Goal: Communication & Community: Answer question/provide support

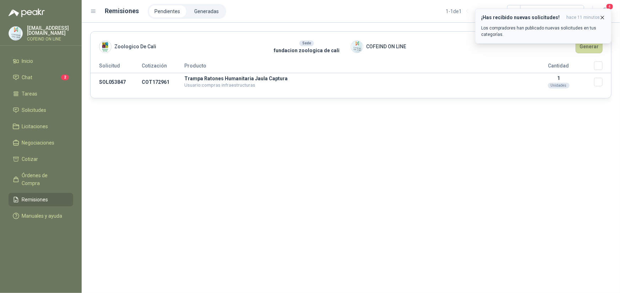
click at [604, 18] on icon "button" at bounding box center [603, 18] width 6 height 6
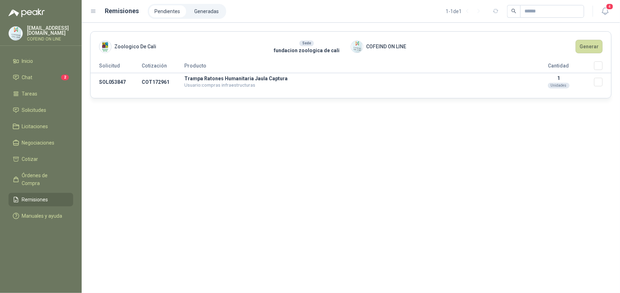
click at [612, 10] on header "Remisiones Pendientes Generadas 1 - 1 de 1 4" at bounding box center [351, 11] width 539 height 23
click at [610, 10] on icon "button" at bounding box center [605, 11] width 9 height 9
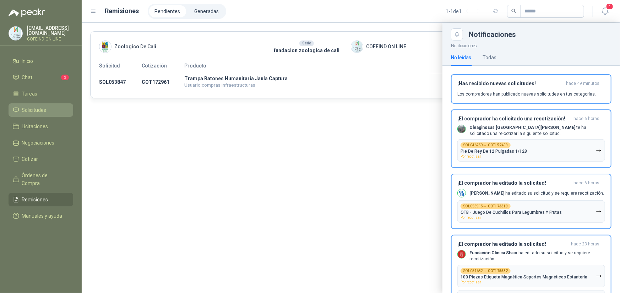
click at [39, 106] on span "Solicitudes" at bounding box center [34, 110] width 25 height 8
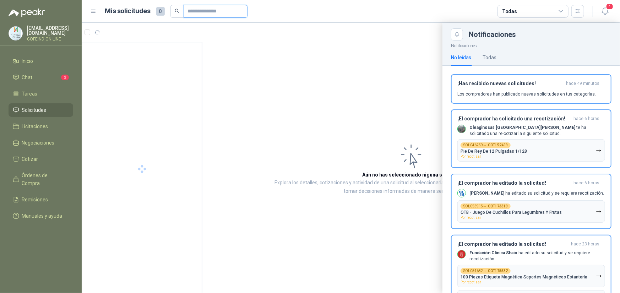
click at [203, 12] on input "text" at bounding box center [213, 11] width 50 height 12
paste input "*********"
type input "*********"
click at [165, 58] on div at bounding box center [351, 158] width 539 height 270
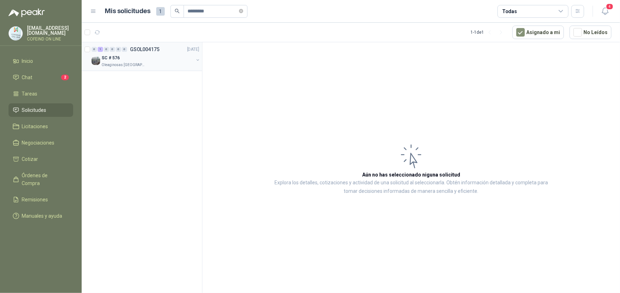
click at [141, 57] on div "SC # 576" at bounding box center [148, 58] width 92 height 9
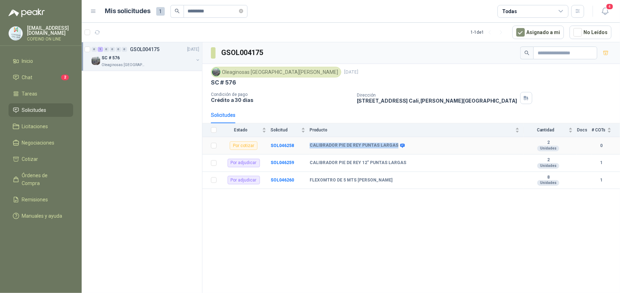
drag, startPoint x: 309, startPoint y: 145, endPoint x: 393, endPoint y: 146, distance: 83.5
click at [393, 146] on tr "Por cotizar SOL046258 CALIBRADOR PIE [PERSON_NAME] PUNTAS LARGAS 2 Unidades 0" at bounding box center [412, 145] width 418 height 17
click at [277, 145] on b "SOL046258" at bounding box center [282, 145] width 23 height 5
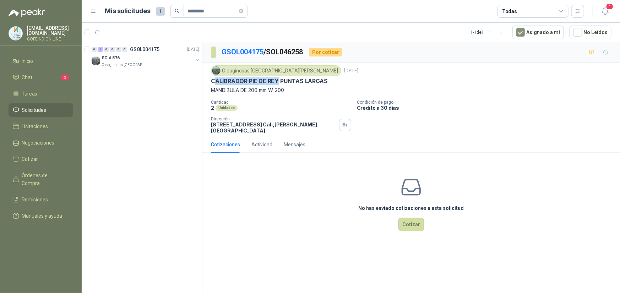
drag, startPoint x: 278, startPoint y: 80, endPoint x: 235, endPoint y: 89, distance: 44.6
click at [216, 85] on div "Oleaginosas San [PERSON_NAME] [DATE] CALIBRADOR PIE [PERSON_NAME] PUNTAS LARGAS…" at bounding box center [411, 79] width 401 height 29
drag, startPoint x: 258, startPoint y: 89, endPoint x: 236, endPoint y: 88, distance: 22.1
click at [236, 88] on p "MANDIBULA DE 200 mm W-200" at bounding box center [411, 90] width 401 height 8
click at [266, 89] on p "MANDIBULA DE 200 mm W-200" at bounding box center [411, 90] width 401 height 8
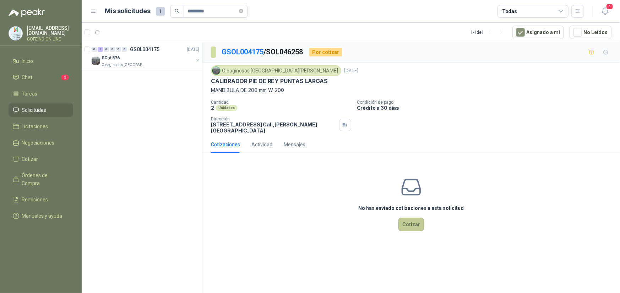
click at [416, 218] on button "Cotizar" at bounding box center [412, 225] width 26 height 14
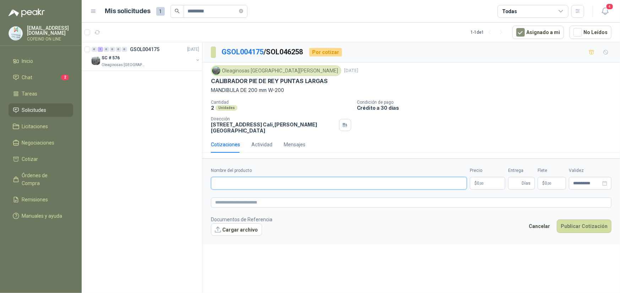
click at [331, 179] on input "Nombre del producto" at bounding box center [339, 183] width 256 height 13
paste input "**********"
type input "**********"
click at [242, 223] on button "Cargar archivo" at bounding box center [236, 229] width 51 height 13
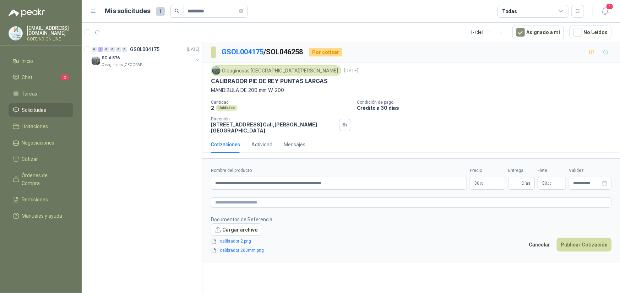
click at [484, 171] on div "Precio $ 0 ,00" at bounding box center [488, 178] width 36 height 22
click at [482, 177] on body "**********" at bounding box center [310, 146] width 620 height 293
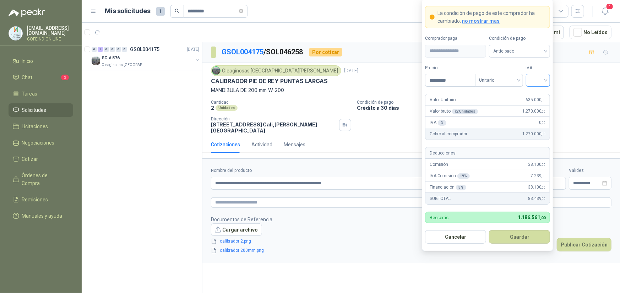
type input "*********"
click at [535, 77] on input "search" at bounding box center [538, 79] width 16 height 11
click at [537, 120] on div "0%" at bounding box center [538, 118] width 13 height 8
click at [509, 234] on button "Guardar" at bounding box center [519, 237] width 61 height 14
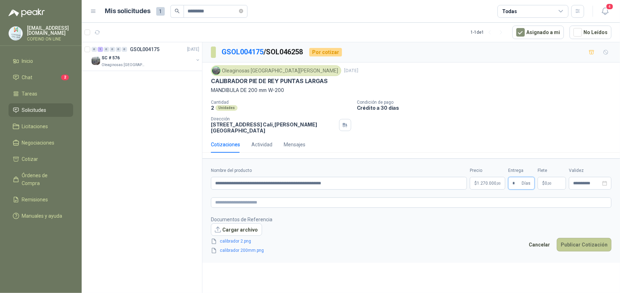
type input "*"
click at [584, 243] on button "Publicar Cotización" at bounding box center [584, 245] width 55 height 14
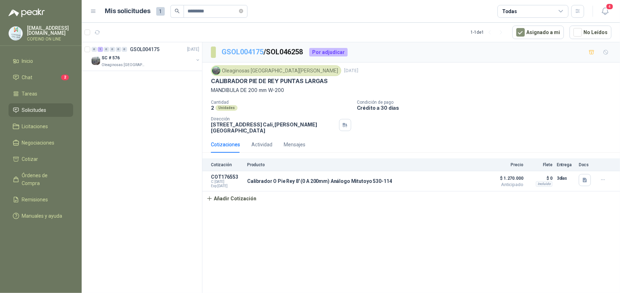
click at [239, 48] on link "GSOL004175" at bounding box center [243, 52] width 42 height 9
click at [247, 50] on link "GSOL004175" at bounding box center [243, 52] width 42 height 9
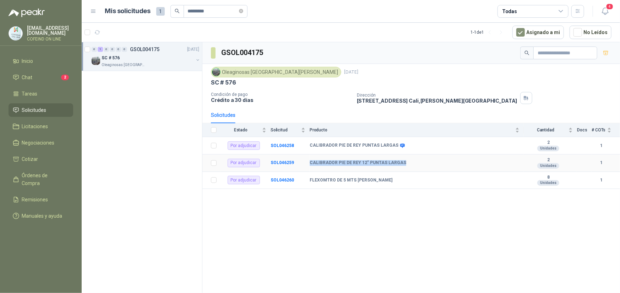
drag, startPoint x: 406, startPoint y: 163, endPoint x: 306, endPoint y: 167, distance: 99.9
click at [306, 167] on tr "Por adjudicar SOL046259 CALIBRADOR PIE [PERSON_NAME] 12" PUNTAS LARGAS 2 Unidad…" at bounding box center [412, 163] width 418 height 17
copy tr "CALIBRADOR PIE DE REY 12" PUNTAS LARGAS"
click at [285, 165] on b "SOL046259" at bounding box center [282, 162] width 23 height 5
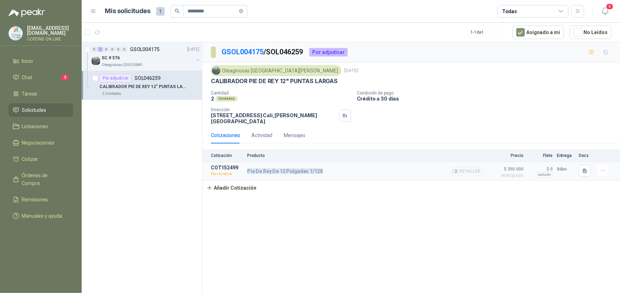
drag, startPoint x: 326, startPoint y: 169, endPoint x: 246, endPoint y: 170, distance: 80.7
click at [246, 169] on article "COT152499 Por recotizar Pie [PERSON_NAME] De 12 Pulgadas 1/128 Detalles $ 290.0…" at bounding box center [412, 171] width 418 height 19
copy p "Pie De Rey De 12 Pulgadas 1/128"
click at [583, 169] on icon "button" at bounding box center [585, 171] width 4 height 5
click at [541, 139] on button "mas_detall_calibrador.JPG" at bounding box center [554, 142] width 64 height 7
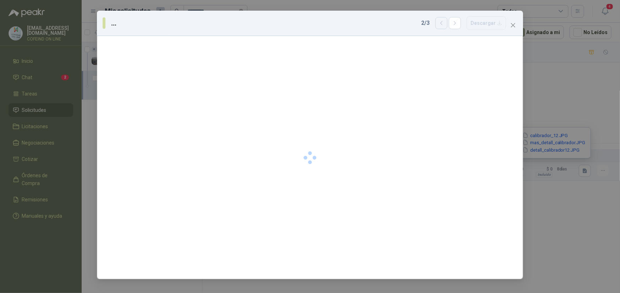
click at [445, 25] on icon "button" at bounding box center [442, 23] width 6 height 6
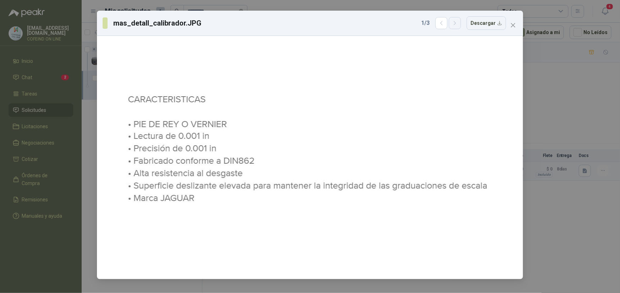
click at [456, 23] on icon "button" at bounding box center [455, 23] width 6 height 6
click at [349, 152] on div at bounding box center [310, 158] width 378 height 238
click at [455, 25] on icon "button" at bounding box center [455, 23] width 6 height 6
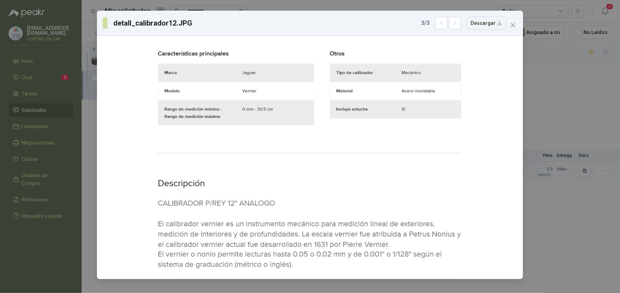
click at [438, 31] on div "detall_calibrador12.JPG 3 / 3 Descargar" at bounding box center [310, 23] width 426 height 25
click at [441, 22] on icon "button" at bounding box center [442, 23] width 6 height 6
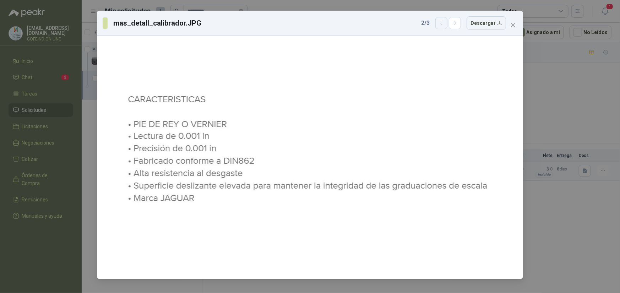
click at [441, 22] on icon "button" at bounding box center [442, 23] width 6 height 6
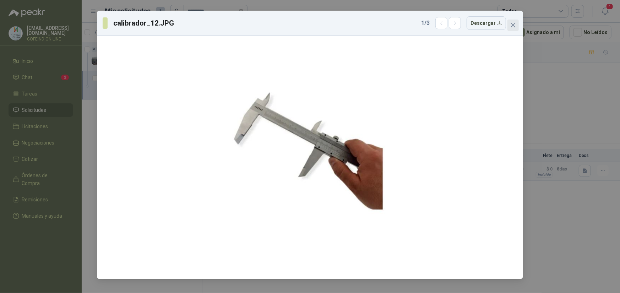
click at [511, 26] on icon "close" at bounding box center [514, 25] width 6 height 6
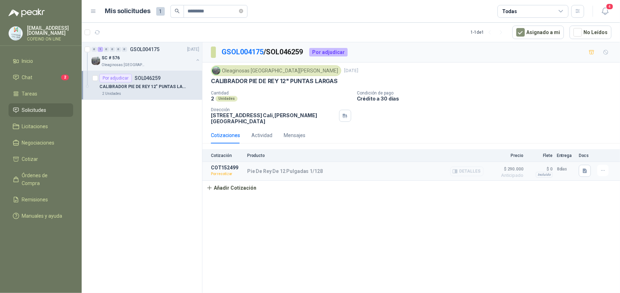
click at [466, 167] on button "Detalles" at bounding box center [467, 172] width 33 height 10
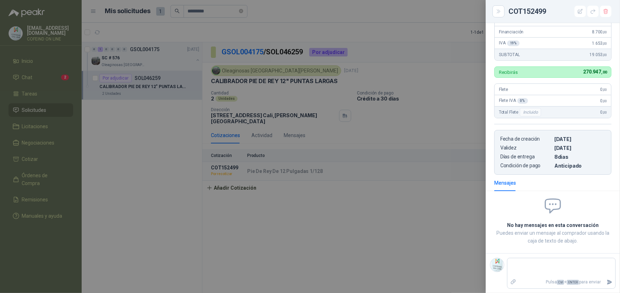
scroll to position [23, 0]
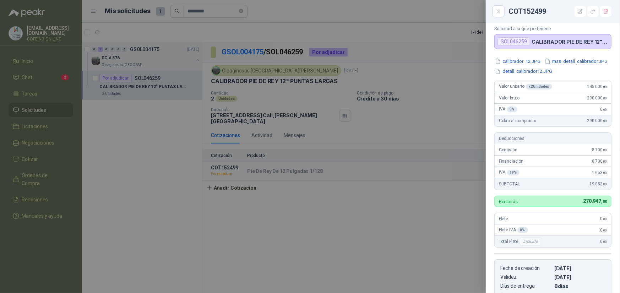
click at [472, 163] on div at bounding box center [310, 146] width 620 height 293
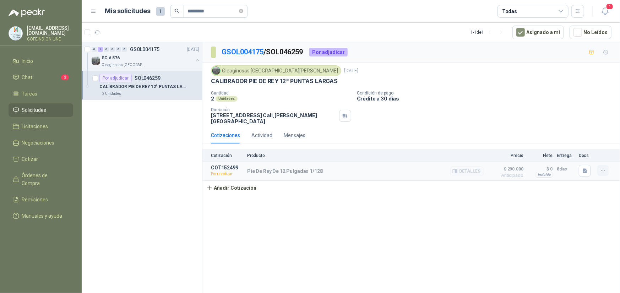
click at [604, 168] on icon "button" at bounding box center [603, 171] width 6 height 6
click at [580, 152] on button "Re-cotizar" at bounding box center [589, 149] width 57 height 11
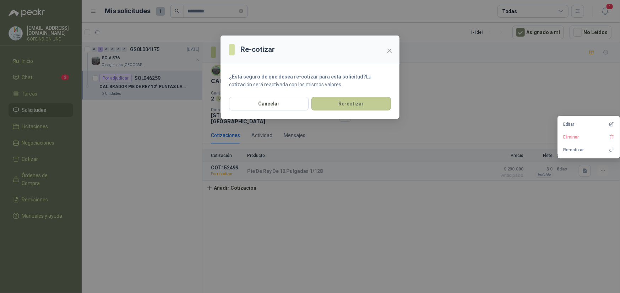
click at [358, 106] on button "Re-cotizar" at bounding box center [352, 104] width 80 height 14
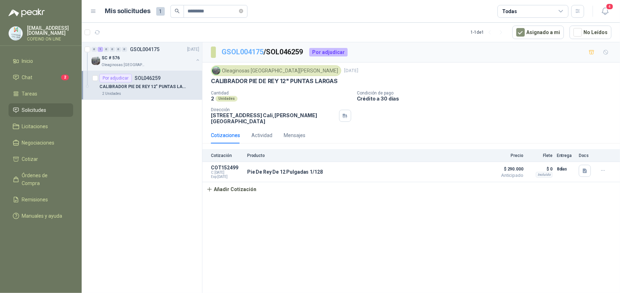
click at [249, 50] on link "GSOL004175" at bounding box center [243, 52] width 42 height 9
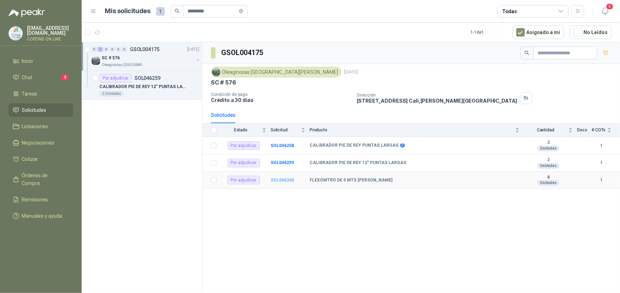
click at [275, 180] on b "SOL046260" at bounding box center [282, 180] width 23 height 5
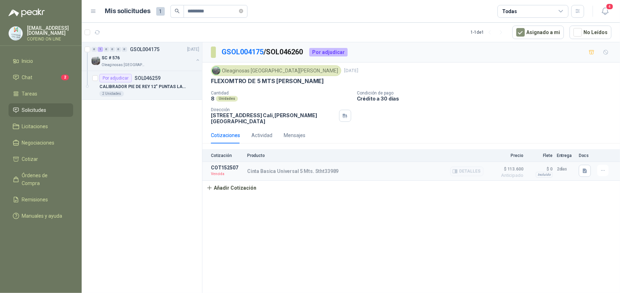
click at [312, 168] on p "Cinta Basica Universal 5 Mts. Stht33989" at bounding box center [293, 171] width 92 height 6
click at [313, 168] on p "Cinta Basica Universal 5 Mts. Stht33989" at bounding box center [293, 171] width 92 height 6
copy div "Cinta Basica Universal 5 Mts. Stht33989"
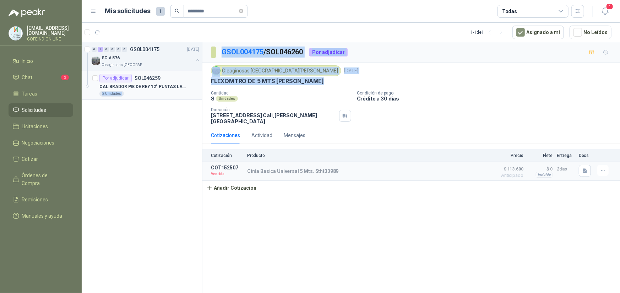
drag, startPoint x: 323, startPoint y: 82, endPoint x: 196, endPoint y: 86, distance: 127.2
click at [196, 86] on div "0 1 0 0 0 0 GSOL004175 [DATE] SC # 576 Oleaginosas San [PERSON_NAME] Por adjudi…" at bounding box center [351, 169] width 539 height 254
click at [259, 85] on div "Oleaginosas San [PERSON_NAME] [DATE] FLEXOMTRO DE 5 MTS [PERSON_NAME] Cantidad …" at bounding box center [411, 94] width 401 height 59
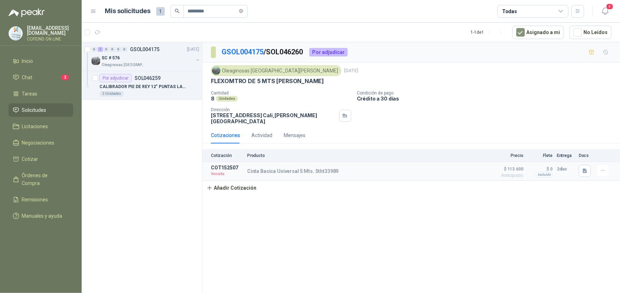
click at [259, 81] on p "FLEXOMTRO DE 5 MTS [PERSON_NAME]" at bounding box center [267, 80] width 113 height 7
copy p "FLEXOMTRO DE 5 MTS [PERSON_NAME]"
click at [580, 165] on button "button" at bounding box center [585, 171] width 12 height 12
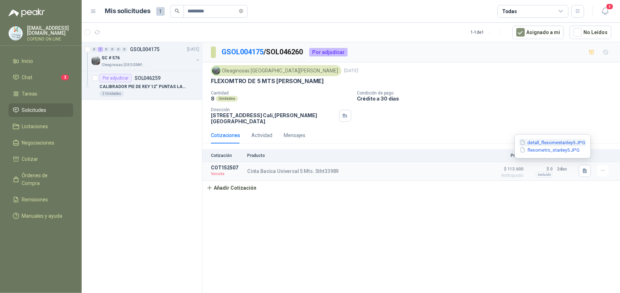
click at [562, 142] on button "detall_flexomestanley5.JPG" at bounding box center [552, 142] width 67 height 7
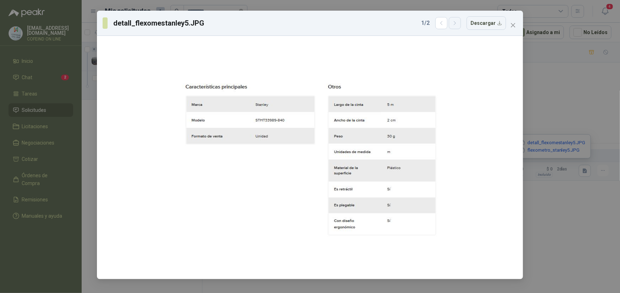
click at [454, 25] on icon "button" at bounding box center [455, 23] width 6 height 6
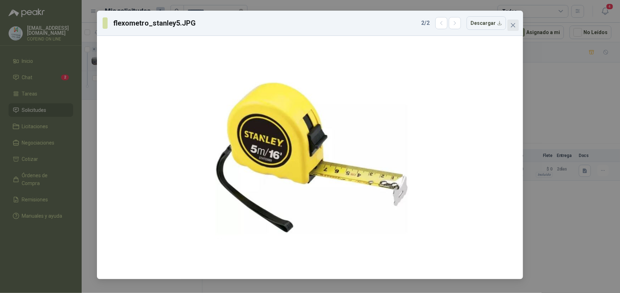
click at [513, 22] on button "Close" at bounding box center [513, 25] width 11 height 11
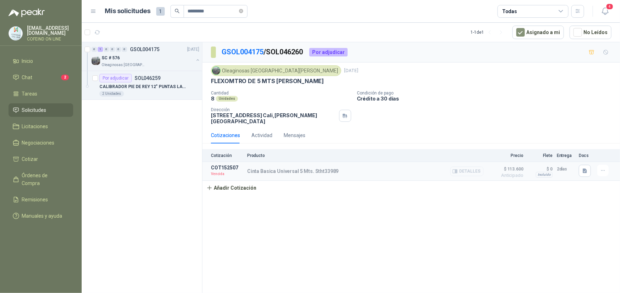
click at [470, 167] on button "Detalles" at bounding box center [467, 172] width 33 height 10
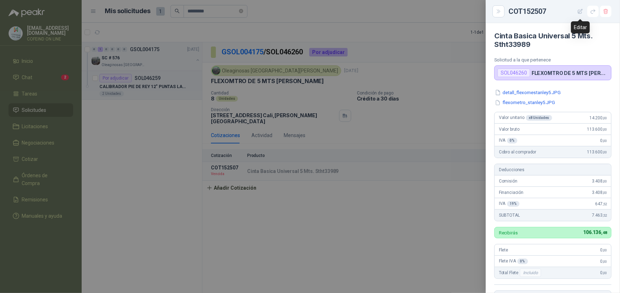
click at [581, 11] on icon "button" at bounding box center [581, 12] width 6 height 6
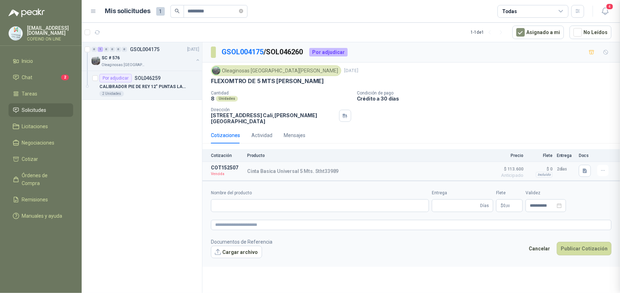
type input "**********"
type input "*"
type input "**********"
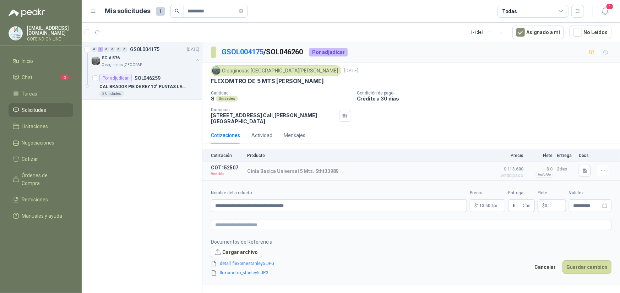
click at [480, 203] on body "**********" at bounding box center [310, 146] width 620 height 293
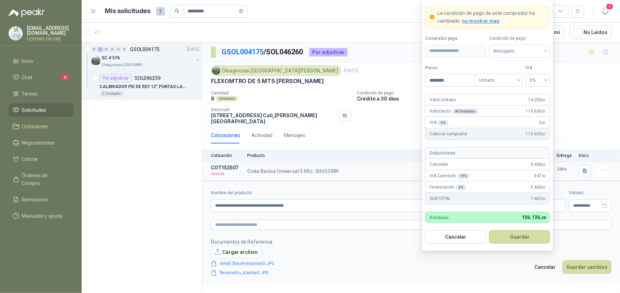
drag, startPoint x: 455, startPoint y: 81, endPoint x: 417, endPoint y: 87, distance: 38.1
click at [417, 87] on body "**********" at bounding box center [310, 146] width 620 height 293
type input "********"
click at [533, 238] on button "Guardar" at bounding box center [519, 237] width 61 height 14
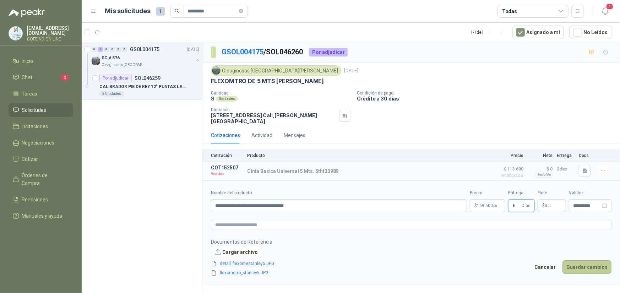
type input "*"
click at [581, 262] on button "Guardar cambios" at bounding box center [587, 267] width 49 height 14
click at [586, 205] on div "**********" at bounding box center [590, 205] width 43 height 13
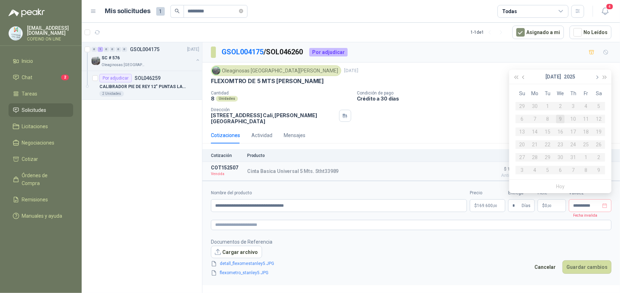
click at [593, 75] on button "button" at bounding box center [597, 77] width 8 height 14
click at [598, 78] on span "button" at bounding box center [597, 78] width 4 height 4
click at [547, 157] on div "30" at bounding box center [548, 157] width 9 height 9
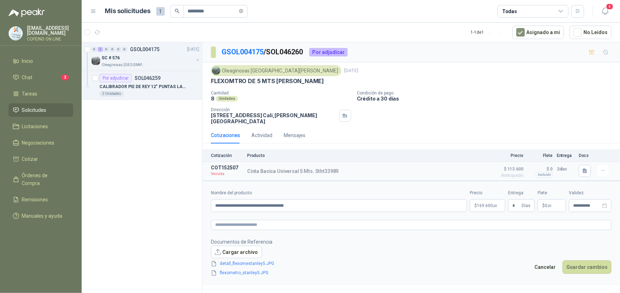
type input "**********"
click at [585, 262] on button "Guardar cambios" at bounding box center [587, 267] width 49 height 14
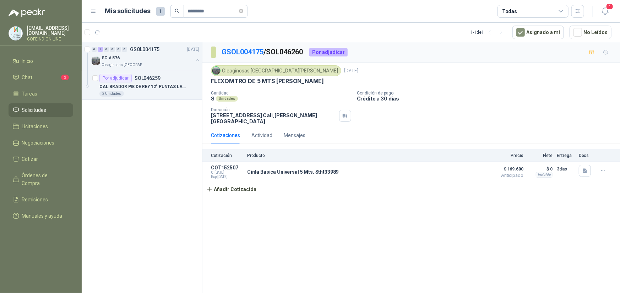
click at [236, 219] on div "GSOL004175 / SOL046260 Por adjudicar Oleaginosas [GEOGRAPHIC_DATA][PERSON_NAME]…" at bounding box center [412, 168] width 418 height 253
click at [240, 48] on link "GSOL004175" at bounding box center [243, 52] width 42 height 9
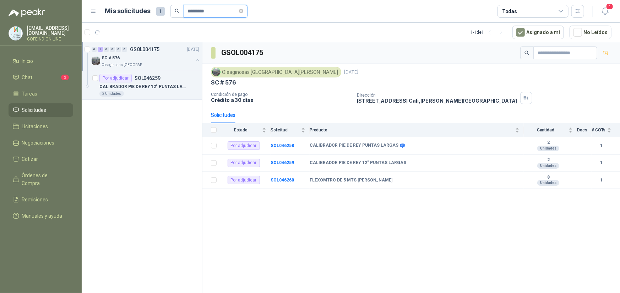
drag, startPoint x: 212, startPoint y: 11, endPoint x: 47, endPoint y: 38, distance: 166.8
click at [42, 38] on div "[EMAIL_ADDRESS][DOMAIN_NAME] COFEIND ON LINE Inicio Chat 2 Tareas Solicitudes L…" at bounding box center [310, 146] width 620 height 293
paste input "text"
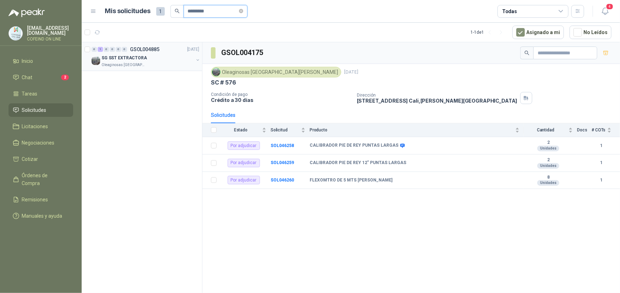
type input "*********"
click at [161, 63] on div "Oleaginosas [GEOGRAPHIC_DATA][PERSON_NAME]" at bounding box center [148, 65] width 92 height 6
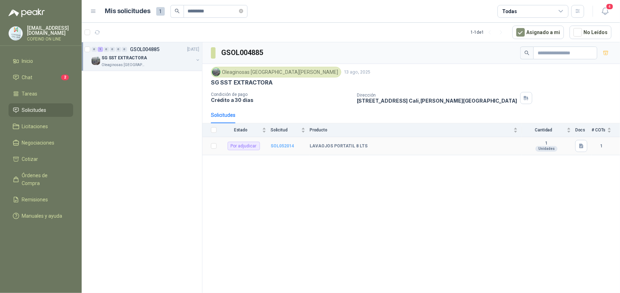
click at [276, 146] on b "SOL052014" at bounding box center [282, 146] width 23 height 5
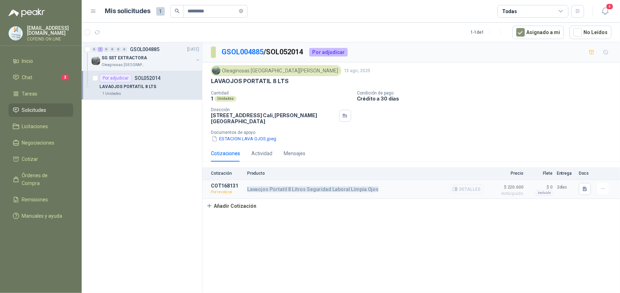
drag, startPoint x: 377, startPoint y: 187, endPoint x: 247, endPoint y: 187, distance: 130.4
click at [247, 187] on div "Lavaojos Portatil 8 Litros Seguridad Laboral Limpia Ojos Detalles" at bounding box center [365, 189] width 237 height 13
copy p "Lavaojos Portatil 8 Litros Seguridad Laboral Limpia Ojos"
click at [468, 188] on button "Detalles" at bounding box center [467, 189] width 33 height 10
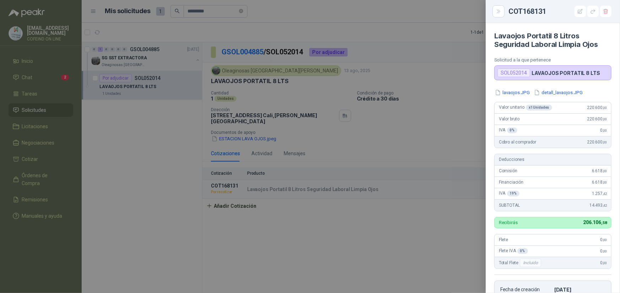
click at [409, 238] on div at bounding box center [310, 146] width 620 height 293
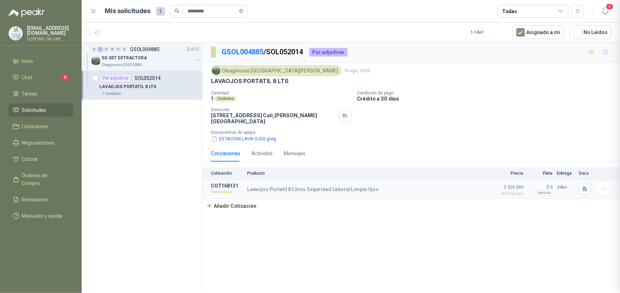
scroll to position [136, 0]
click at [619, 181] on article "COT168131 Por recotizar Lavaojos Portatil 8 Litros Seguridad Laboral Limpia Ojo…" at bounding box center [412, 189] width 418 height 19
click at [607, 187] on icon "button" at bounding box center [603, 189] width 6 height 6
click at [574, 170] on button "Re-cotizar" at bounding box center [589, 169] width 57 height 11
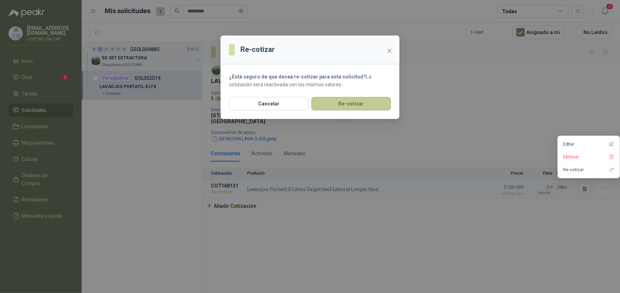
click at [352, 104] on button "Re-cotizar" at bounding box center [352, 104] width 80 height 14
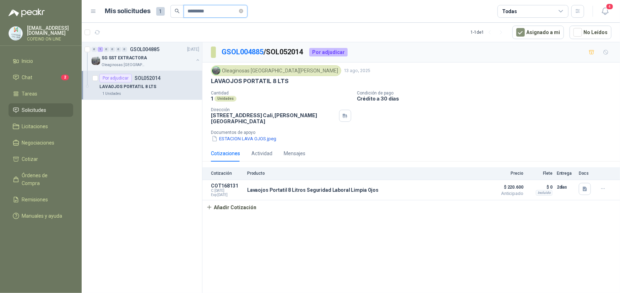
click at [212, 10] on input "*********" at bounding box center [213, 11] width 50 height 12
type input "*********"
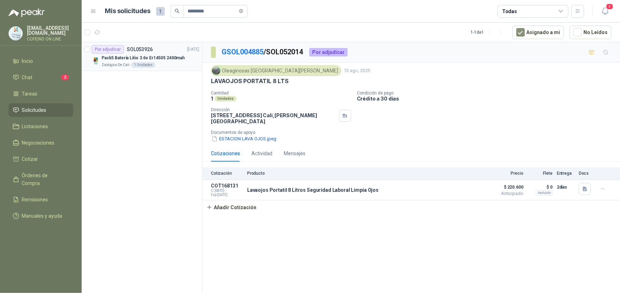
click at [150, 56] on p "Pack5 Batería Litio 3.6v Er14505 2400mah" at bounding box center [143, 58] width 83 height 7
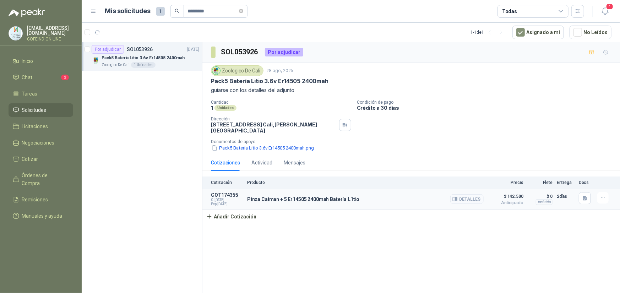
click at [467, 198] on button "Detalles" at bounding box center [467, 199] width 33 height 10
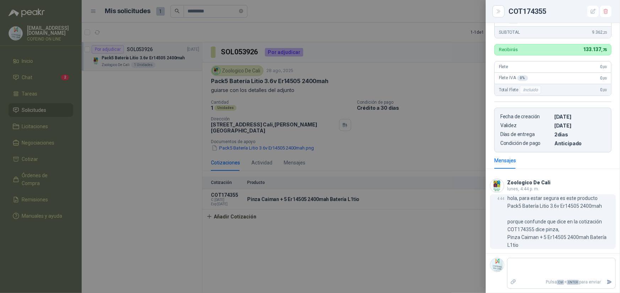
scroll to position [188, 0]
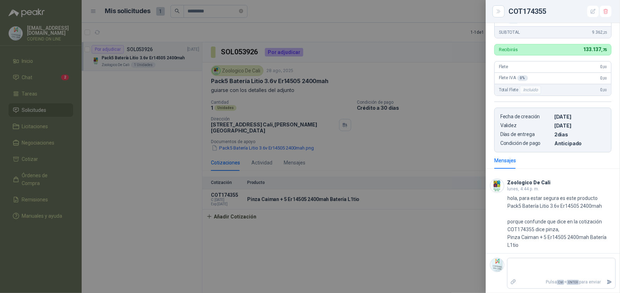
click at [542, 254] on footer "Pulsa Ctrl + ENTER para enviar" at bounding box center [553, 273] width 134 height 40
click at [414, 247] on div at bounding box center [310, 146] width 620 height 293
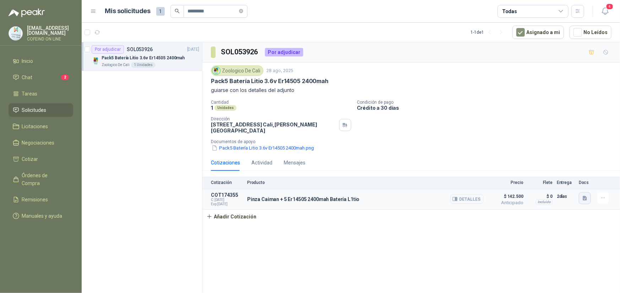
click at [583, 196] on icon "button" at bounding box center [585, 198] width 4 height 5
click at [568, 164] on div "bateria5_Er14505.JPG detall_bateria5.JPG" at bounding box center [560, 176] width 64 height 24
click at [566, 168] on button "bateria5_Er14505.JPG" at bounding box center [559, 171] width 54 height 7
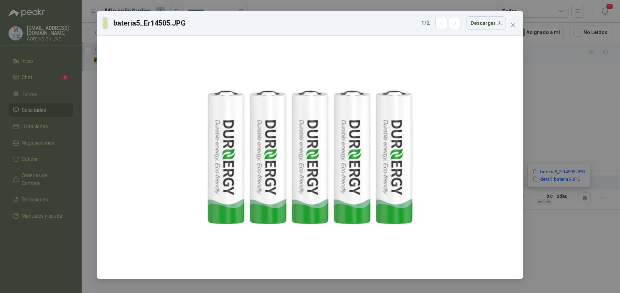
click at [464, 23] on div "1 / 2 Descargar" at bounding box center [463, 23] width 85 height 14
click at [458, 22] on icon "button" at bounding box center [455, 23] width 6 height 6
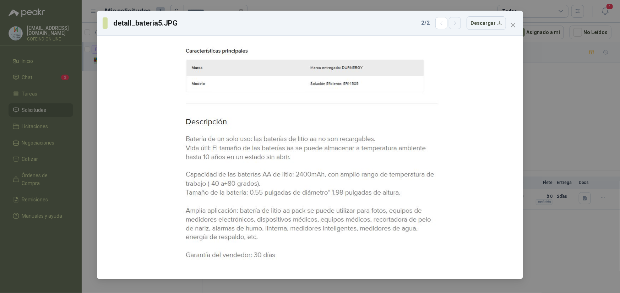
click at [458, 23] on icon "button" at bounding box center [455, 23] width 6 height 6
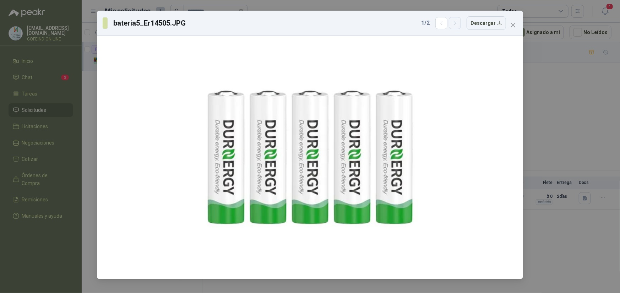
click at [458, 23] on icon "button" at bounding box center [455, 23] width 6 height 6
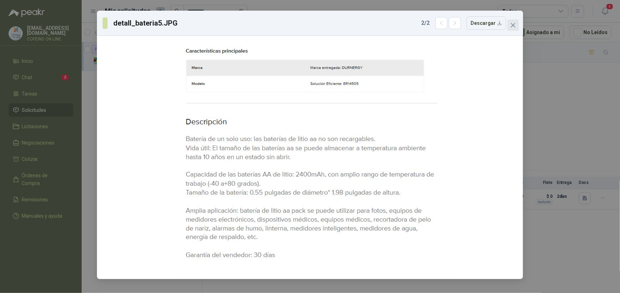
click at [510, 23] on span "Close" at bounding box center [513, 25] width 11 height 6
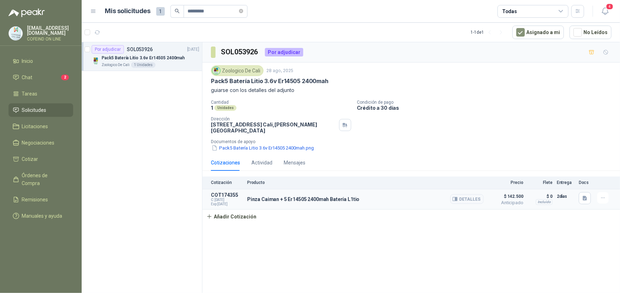
drag, startPoint x: 244, startPoint y: 197, endPoint x: 354, endPoint y: 196, distance: 109.4
click at [354, 196] on article "COT174355 C: [DATE] Exp: [DATE] Pinza Caiman + 5 Er14505 2400mah Batería L1tio …" at bounding box center [412, 199] width 418 height 20
click at [356, 202] on div "Pinza Caiman + 5 Er14505 2400mah Batería L1tio Detalles" at bounding box center [365, 199] width 237 height 14
drag, startPoint x: 359, startPoint y: 199, endPoint x: 247, endPoint y: 201, distance: 111.6
click at [247, 201] on div "Pinza Caiman + 5 Er14505 2400mah Batería L1tio Detalles" at bounding box center [365, 199] width 237 height 14
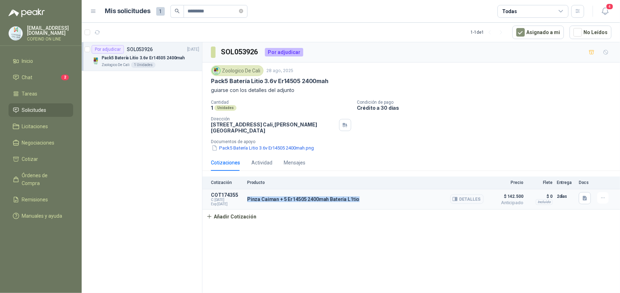
copy p "Pinza Caiman + 5 Er14505 2400mah Batería L1tio"
click at [600, 195] on icon "button" at bounding box center [603, 198] width 6 height 6
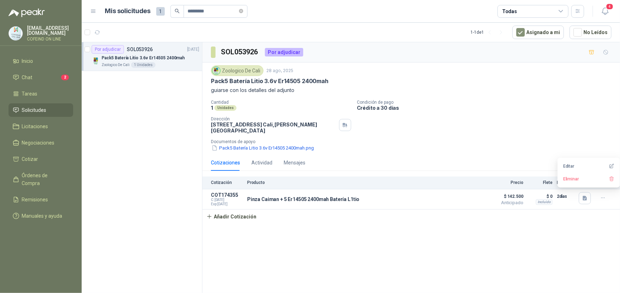
click at [478, 221] on div "SOL053926 Por adjudicar Zoologico De Cali [DATE] Pack5 Batería Litio 3.6v Er145…" at bounding box center [412, 168] width 418 height 253
click at [469, 195] on button "Detalles" at bounding box center [467, 199] width 33 height 10
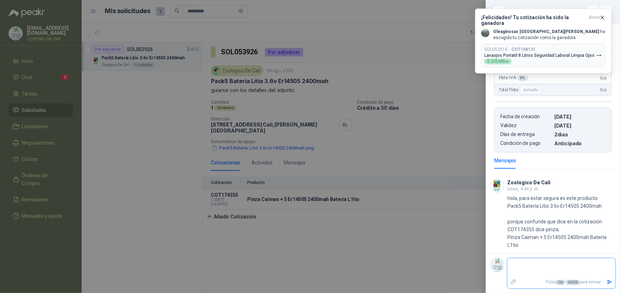
click at [545, 261] on textarea at bounding box center [562, 268] width 108 height 16
type textarea "*"
type textarea "**"
type textarea "****"
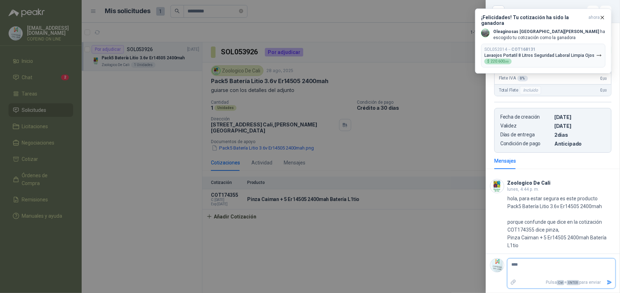
type textarea "*****"
type textarea "******"
type textarea "*******"
type textarea "********"
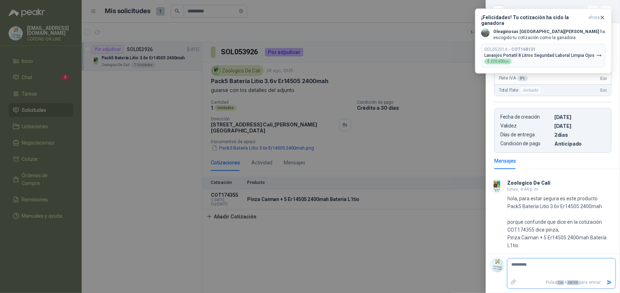
type textarea "**********"
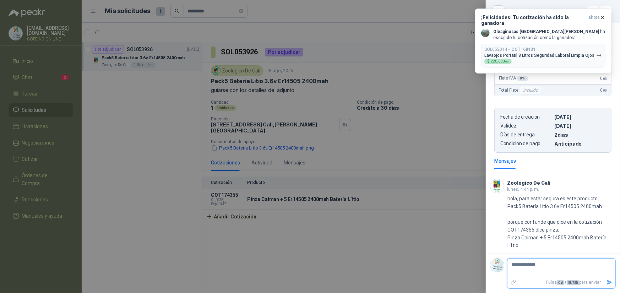
type textarea "**********"
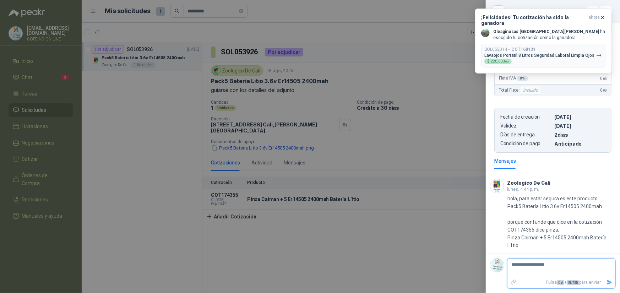
type textarea "**********"
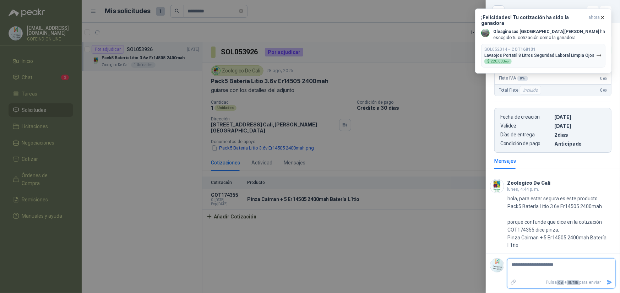
type textarea "**********"
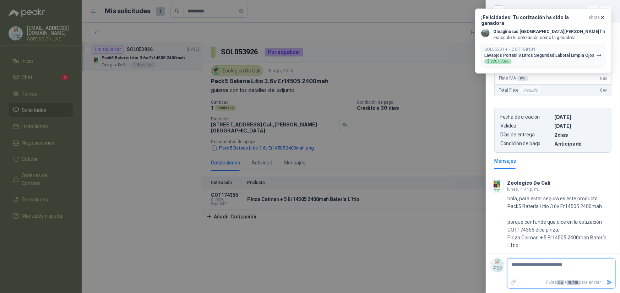
type textarea "**********"
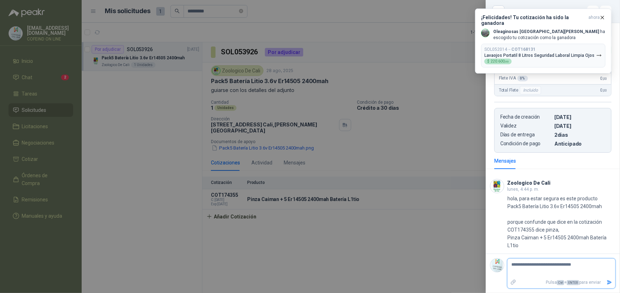
type textarea "**********"
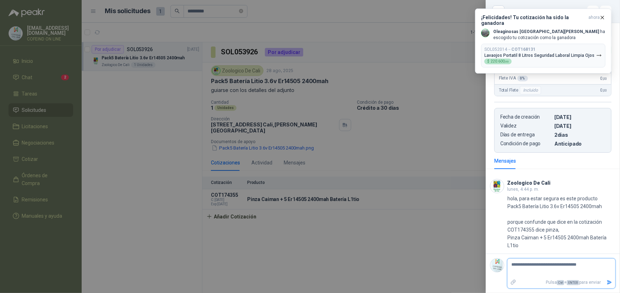
type textarea "**********"
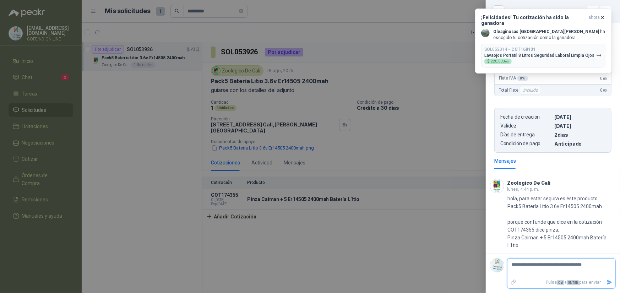
type textarea "**********"
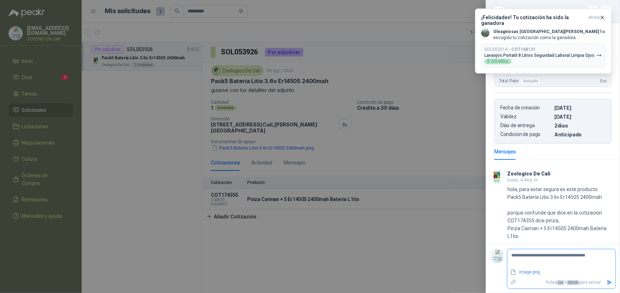
type textarea "**********"
click at [607, 286] on icon "Enviar" at bounding box center [610, 283] width 6 height 6
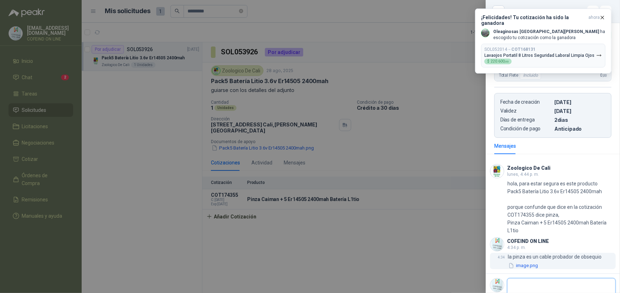
scroll to position [224, 0]
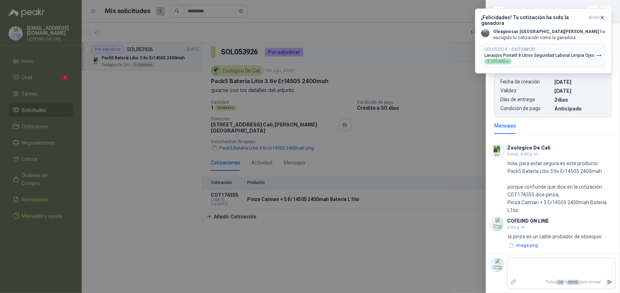
click at [428, 188] on div at bounding box center [310, 146] width 620 height 293
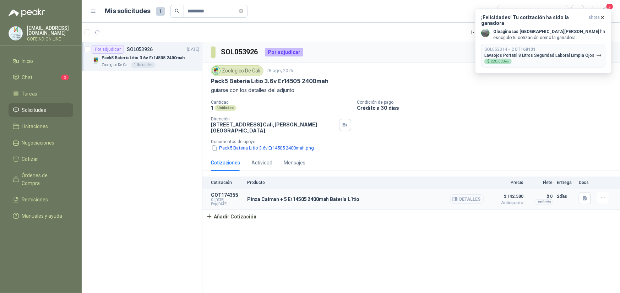
click at [462, 195] on button "Detalles" at bounding box center [467, 199] width 33 height 10
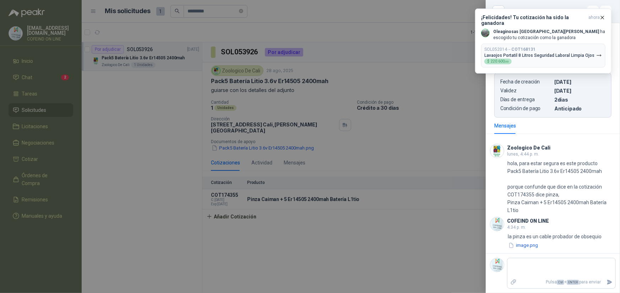
click at [330, 206] on div at bounding box center [310, 146] width 620 height 293
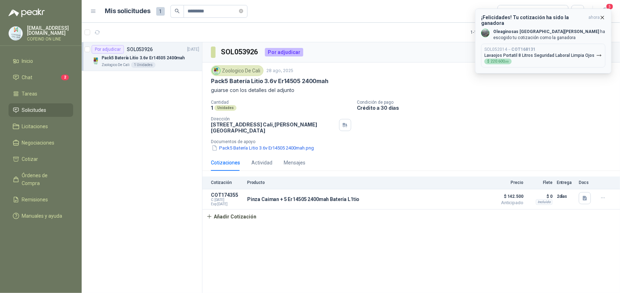
click at [600, 18] on icon "button" at bounding box center [603, 18] width 6 height 6
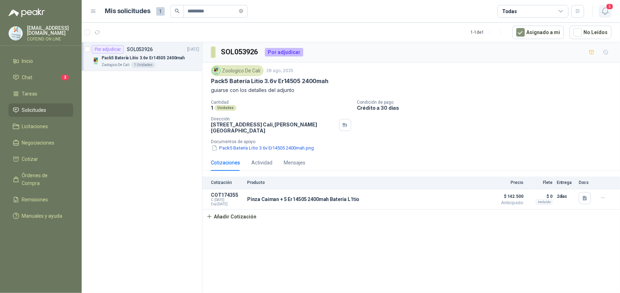
click at [601, 7] on icon "button" at bounding box center [605, 11] width 9 height 9
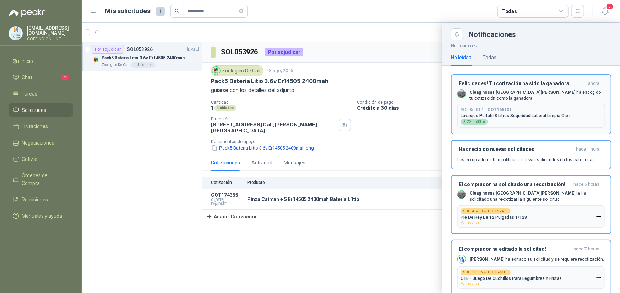
click at [539, 93] on p "Oleaginosas San [PERSON_NAME] ha escogido tu cotización como la ganadora" at bounding box center [538, 96] width 136 height 12
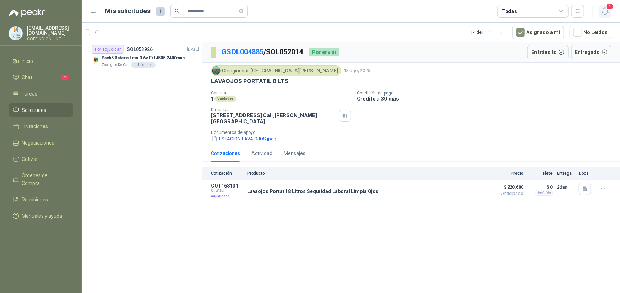
click at [610, 10] on span "4" at bounding box center [610, 6] width 8 height 7
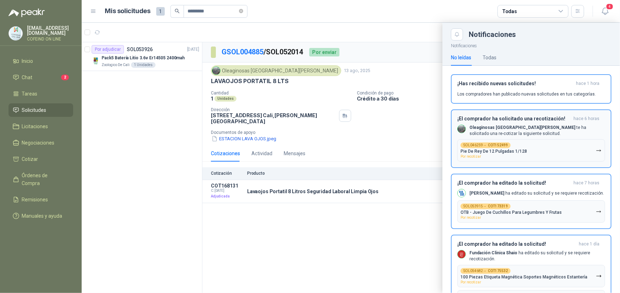
click at [549, 130] on p "Oleaginosas [GEOGRAPHIC_DATA][PERSON_NAME] te ha solicitado una re-cotizar la s…" at bounding box center [538, 131] width 136 height 12
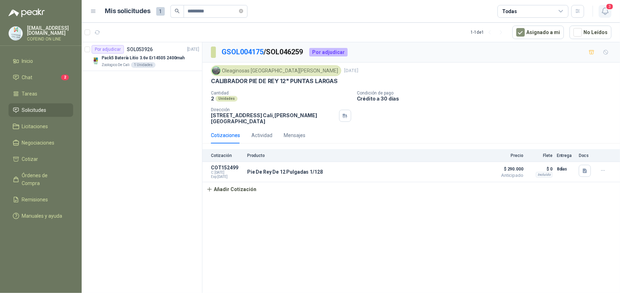
click at [610, 9] on span "3" at bounding box center [610, 6] width 8 height 7
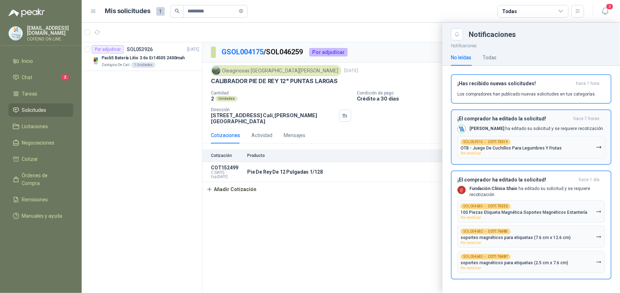
click at [525, 125] on div "[PERSON_NAME] ha editado su solicitud y se requiere recotización." at bounding box center [531, 129] width 147 height 9
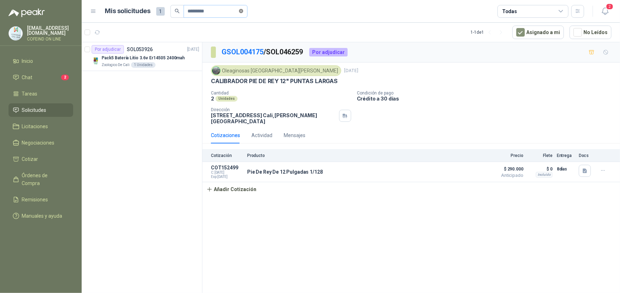
click at [243, 10] on icon "close-circle" at bounding box center [241, 11] width 4 height 4
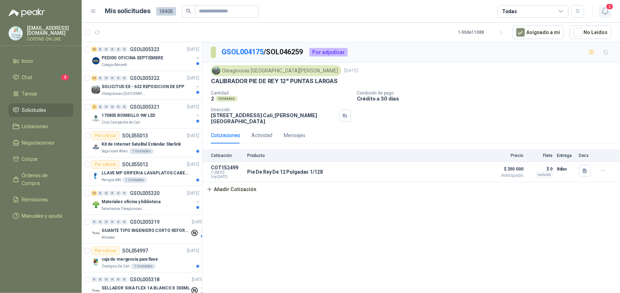
click at [611, 11] on button "2" at bounding box center [605, 11] width 13 height 13
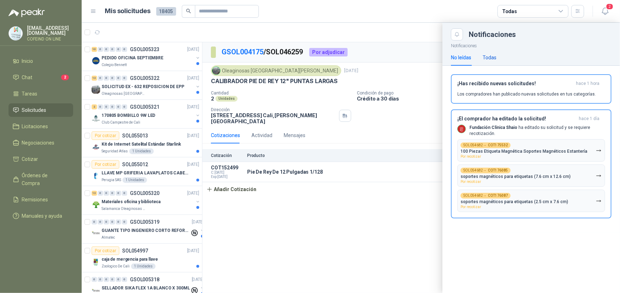
click at [485, 58] on div "Todas" at bounding box center [490, 58] width 14 height 8
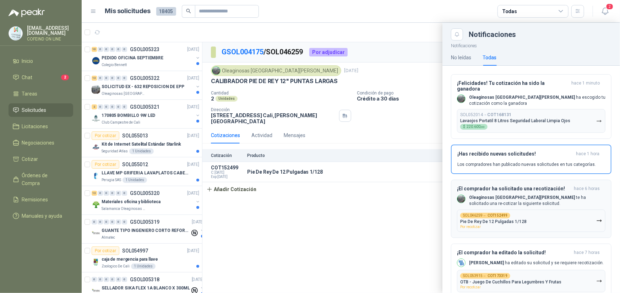
scroll to position [71, 0]
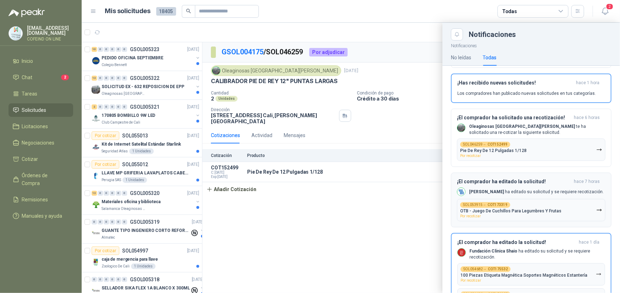
click at [534, 189] on p "[PERSON_NAME] ha editado su solicitud y se requiere recotización." at bounding box center [536, 192] width 135 height 6
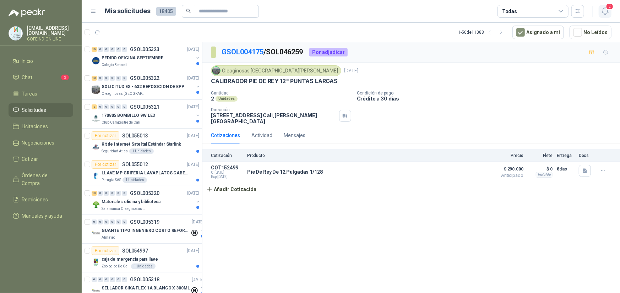
click at [604, 7] on icon "button" at bounding box center [605, 11] width 9 height 9
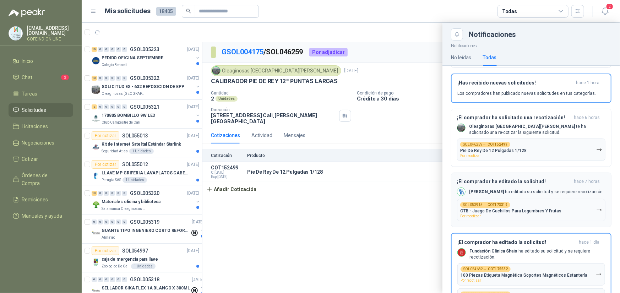
click at [495, 203] on b "COT173319" at bounding box center [498, 205] width 20 height 4
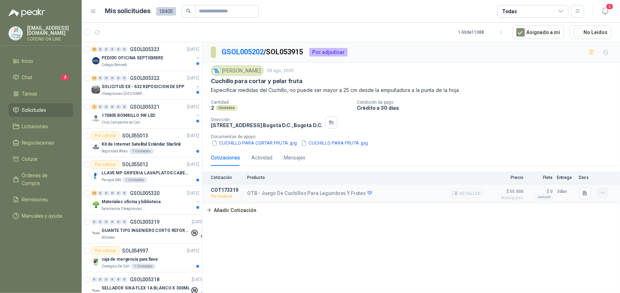
click at [603, 196] on icon "button" at bounding box center [603, 193] width 6 height 6
click at [573, 184] on button "Re-cotizar" at bounding box center [589, 184] width 57 height 11
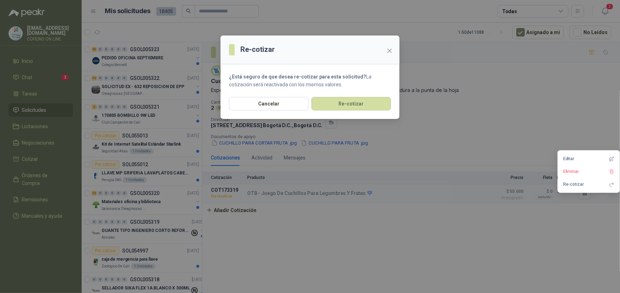
click at [346, 95] on section "¿Está seguro de que desea re-cotizar para esta solicitud? La cotización será re…" at bounding box center [310, 80] width 179 height 33
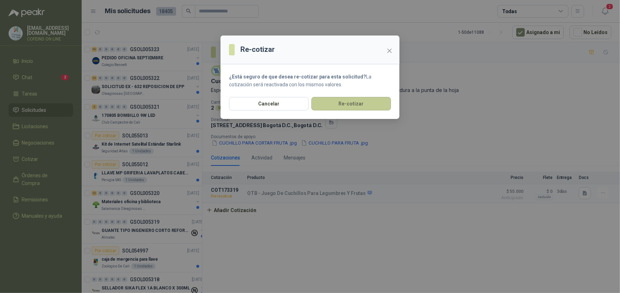
click at [346, 102] on button "Re-cotizar" at bounding box center [352, 104] width 80 height 14
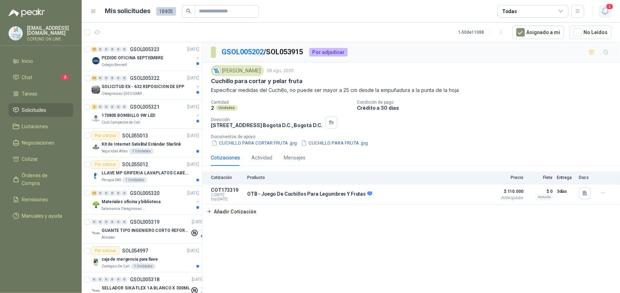
click at [603, 10] on icon "button" at bounding box center [605, 11] width 6 height 7
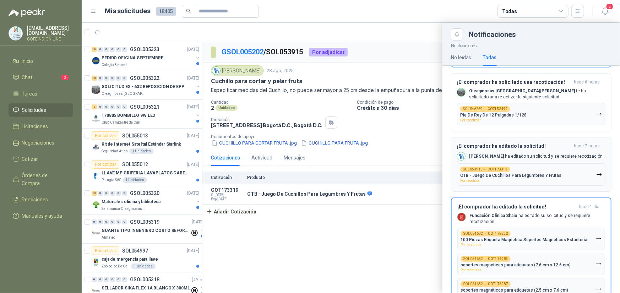
scroll to position [142, 0]
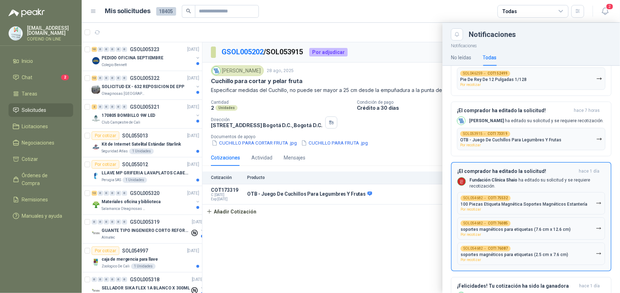
click at [548, 178] on p "Fundación Clínica Shaio ha editado su solicitud y se requiere recotización." at bounding box center [538, 183] width 136 height 12
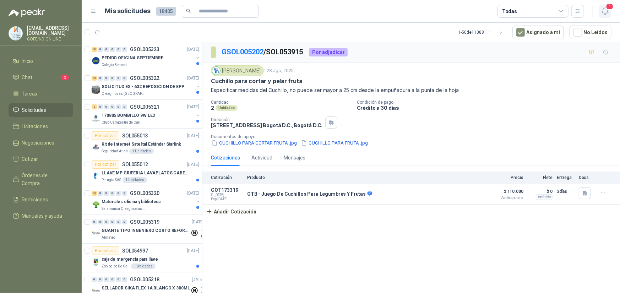
click at [609, 10] on icon "button" at bounding box center [605, 11] width 9 height 9
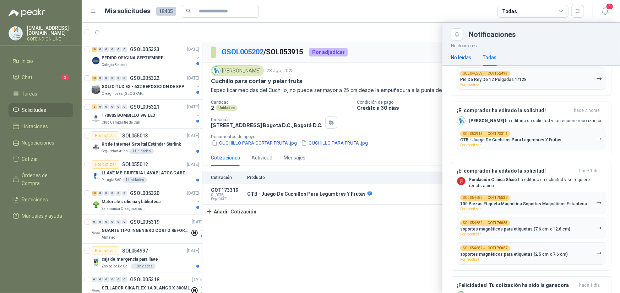
click at [465, 56] on div "No leídas" at bounding box center [461, 58] width 20 height 8
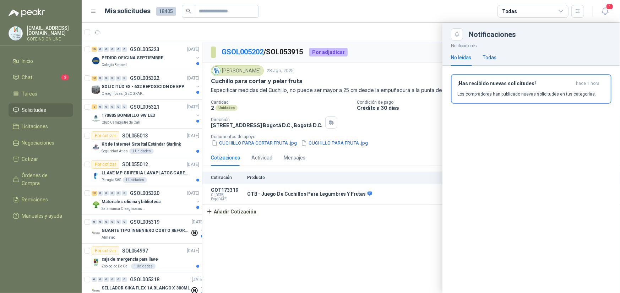
click at [494, 58] on div "Todas" at bounding box center [490, 58] width 14 height 8
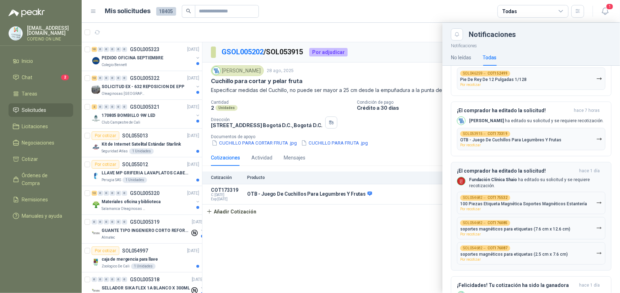
click at [497, 177] on b "Fundación Clínica Shaio" at bounding box center [493, 179] width 48 height 5
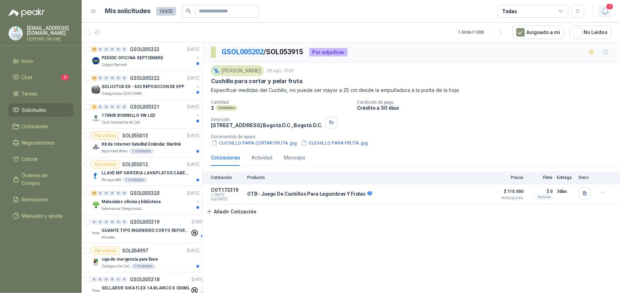
click at [611, 6] on span "1" at bounding box center [610, 6] width 8 height 7
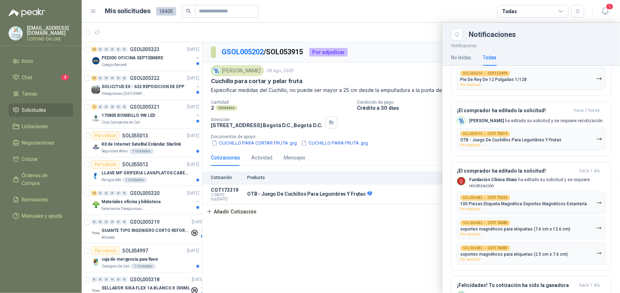
scroll to position [0, 0]
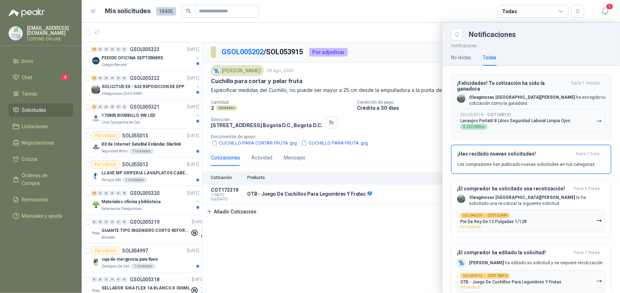
click at [522, 95] on p "Oleaginosas San [PERSON_NAME] ha escogido tu cotización como la ganadora" at bounding box center [537, 101] width 136 height 12
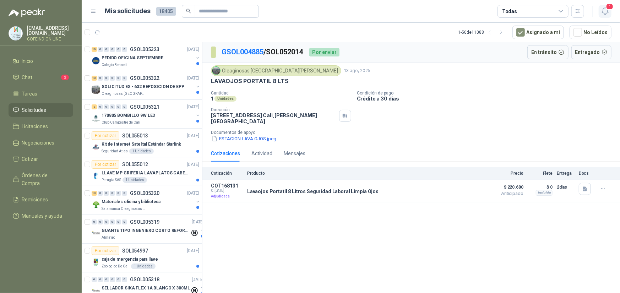
click at [609, 10] on span "1" at bounding box center [610, 6] width 8 height 7
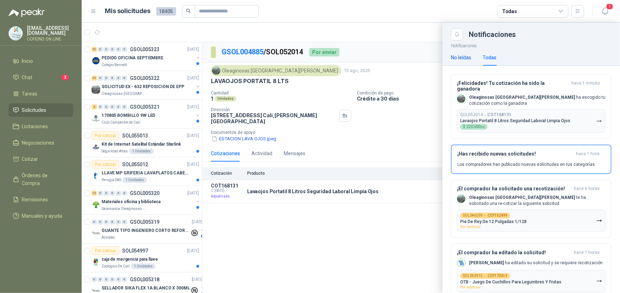
click at [458, 58] on div "No leídas" at bounding box center [461, 58] width 20 height 8
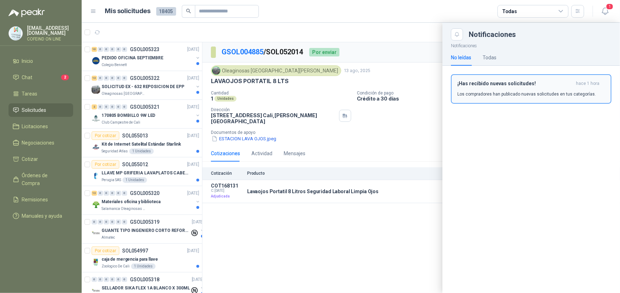
click at [489, 85] on h3 "¡Has recibido nuevas solicitudes!" at bounding box center [516, 84] width 116 height 6
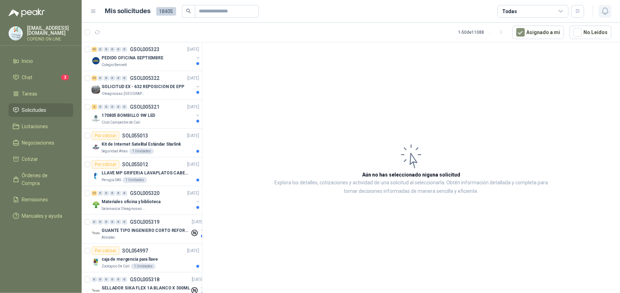
click at [609, 14] on icon "button" at bounding box center [605, 11] width 9 height 9
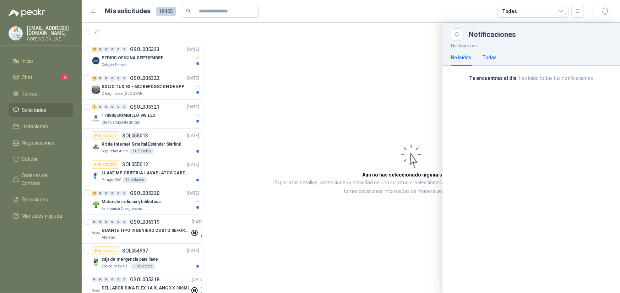
click at [484, 56] on div "Todas" at bounding box center [490, 58] width 14 height 8
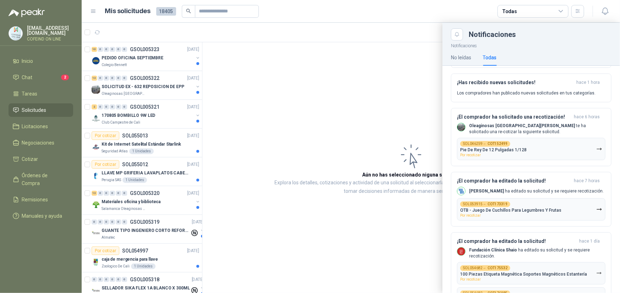
scroll to position [142, 0]
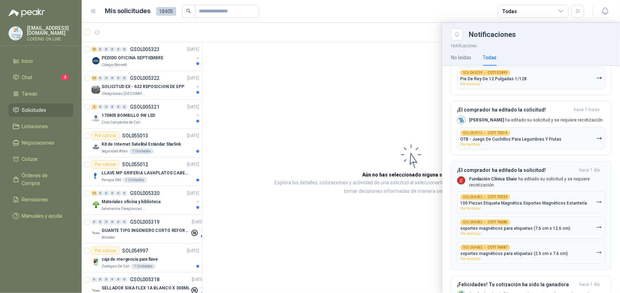
click at [491, 195] on b "COT175532" at bounding box center [498, 197] width 20 height 4
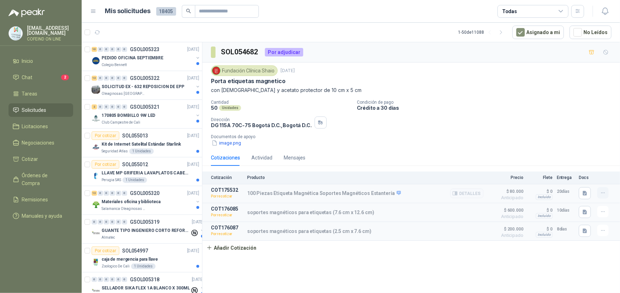
click at [609, 195] on button "button" at bounding box center [603, 192] width 11 height 11
click at [585, 179] on button "Re-cotizar" at bounding box center [589, 178] width 57 height 11
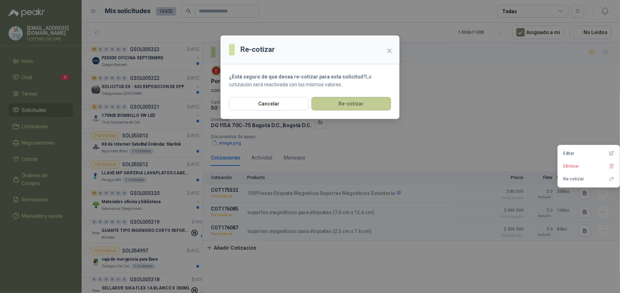
click at [372, 101] on button "Re-cotizar" at bounding box center [352, 104] width 80 height 14
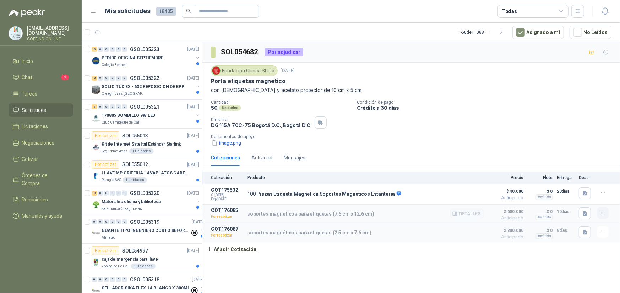
click at [603, 216] on icon "button" at bounding box center [603, 213] width 6 height 6
click at [582, 198] on button "Re-cotizar" at bounding box center [589, 199] width 57 height 11
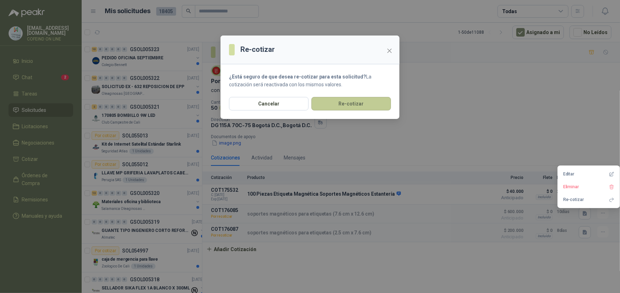
click at [381, 103] on button "Re-cotizar" at bounding box center [352, 104] width 80 height 14
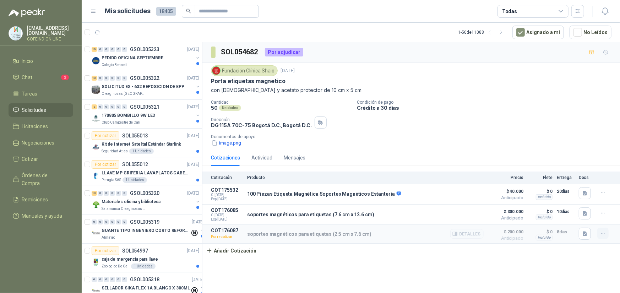
click at [601, 237] on icon "button" at bounding box center [603, 234] width 6 height 6
click at [577, 222] on button "Re-cotizar" at bounding box center [589, 220] width 57 height 11
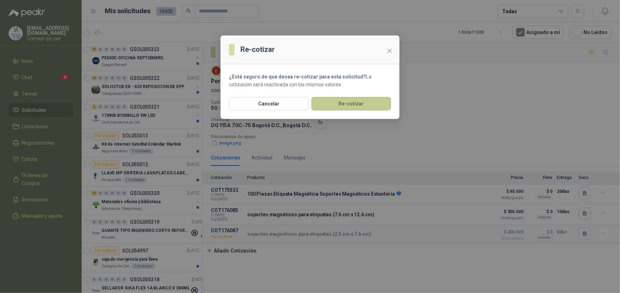
click at [372, 103] on button "Re-cotizar" at bounding box center [352, 104] width 80 height 14
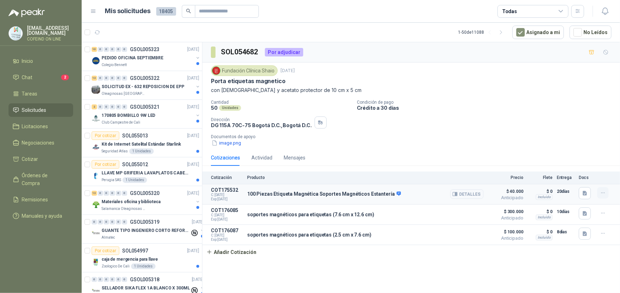
click at [605, 192] on icon "button" at bounding box center [603, 193] width 6 height 6
click at [577, 167] on button "Editar" at bounding box center [589, 166] width 57 height 11
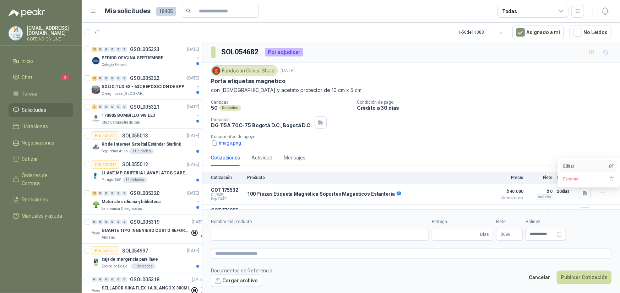
type input "**********"
type input "**"
type textarea "**********"
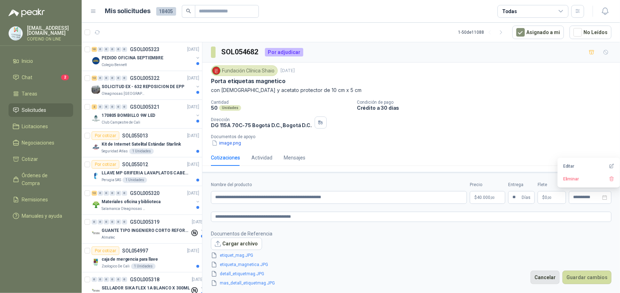
click at [556, 279] on button "Cancelar" at bounding box center [545, 278] width 29 height 14
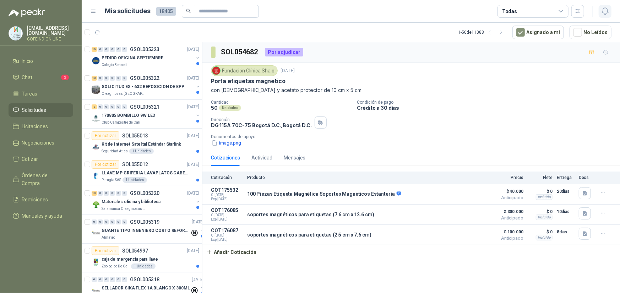
click at [604, 10] on icon "button" at bounding box center [605, 11] width 9 height 9
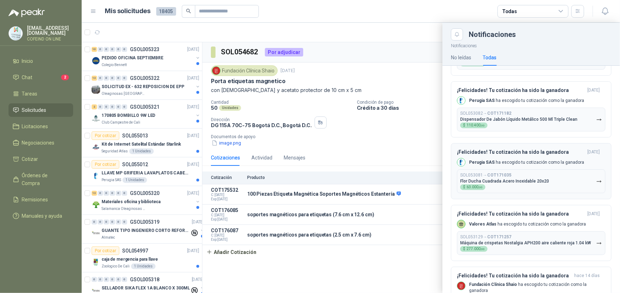
scroll to position [1321, 0]
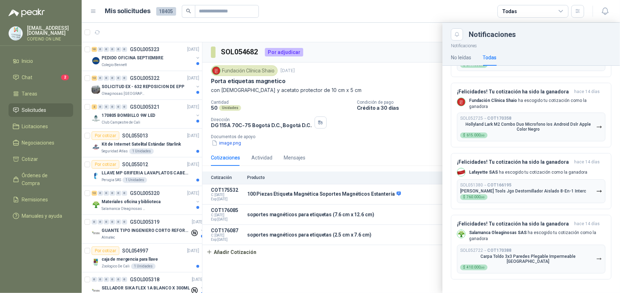
click at [392, 160] on div at bounding box center [351, 158] width 539 height 270
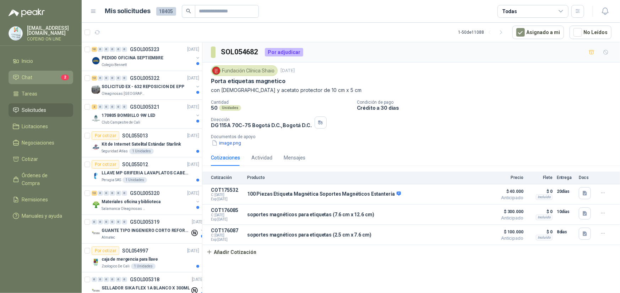
click at [34, 79] on li "Chat 2" at bounding box center [41, 78] width 56 height 8
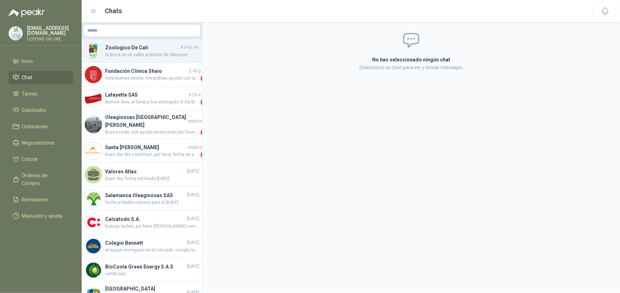
click at [152, 53] on span "la pinza es un cable probador de obsequio" at bounding box center [152, 55] width 94 height 7
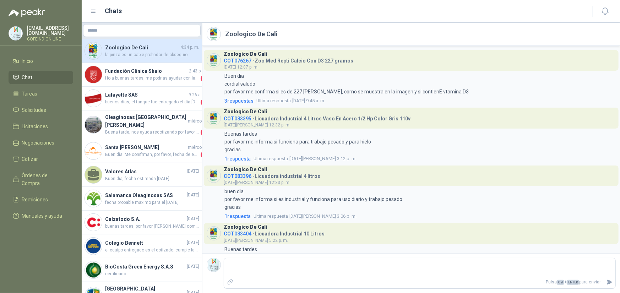
scroll to position [1394, 0]
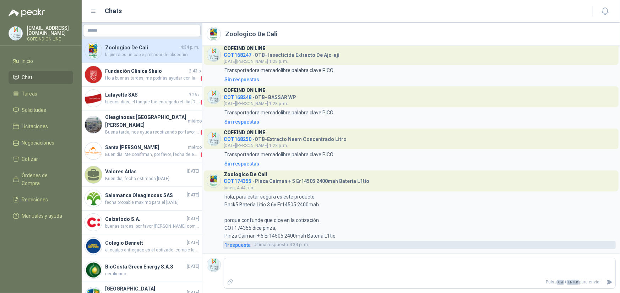
click at [237, 246] on span "1 respuesta" at bounding box center [238, 245] width 26 height 8
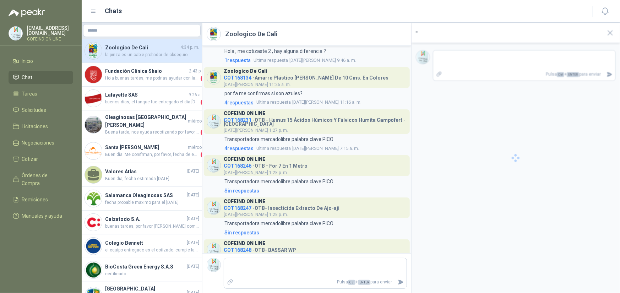
scroll to position [1547, 0]
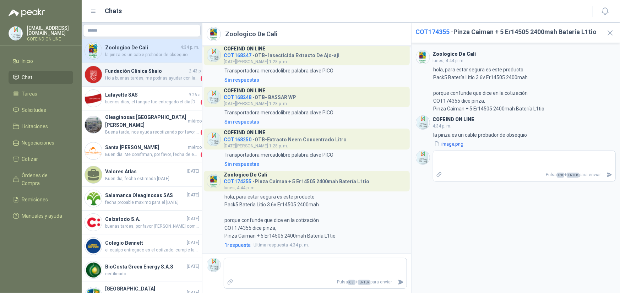
click at [151, 71] on h4 "Fundación Clínica Shaio" at bounding box center [146, 71] width 82 height 8
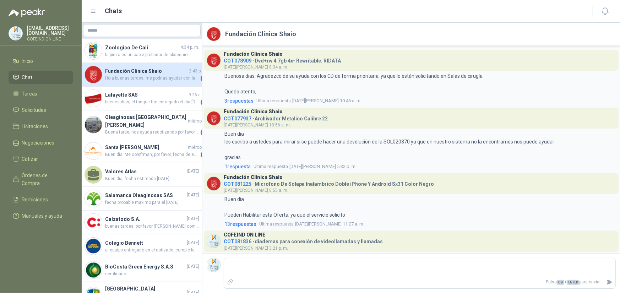
scroll to position [1815, 0]
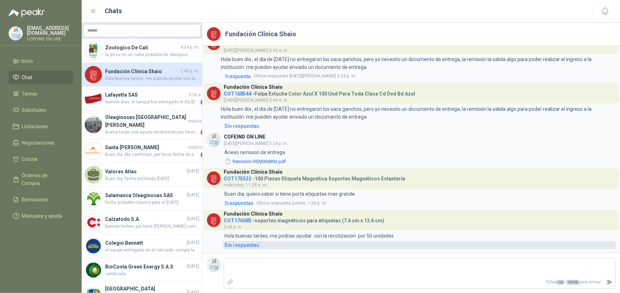
click at [257, 245] on div "Sin respuestas" at bounding box center [242, 245] width 35 height 8
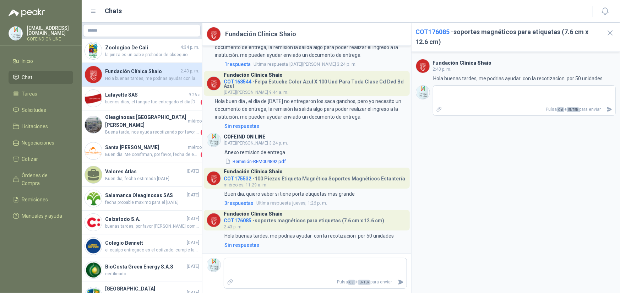
type textarea "*"
type textarea "**"
type textarea "***"
type textarea "****"
type textarea "*****"
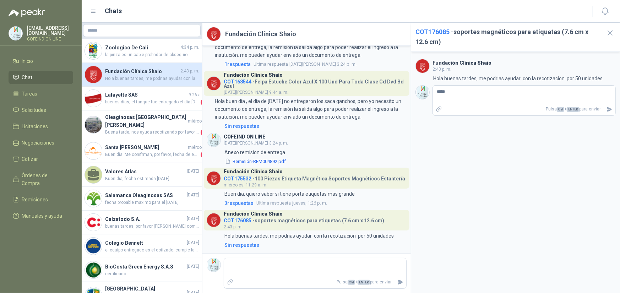
type textarea "******"
type textarea "********"
click at [608, 112] on icon "Enviar" at bounding box center [610, 109] width 5 height 5
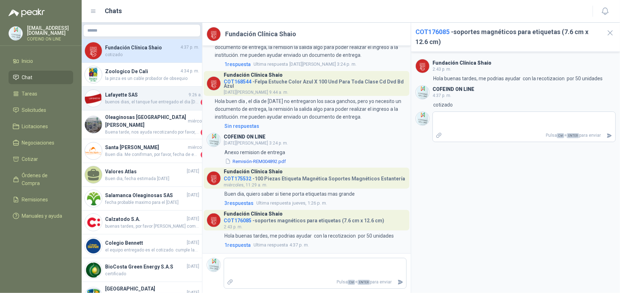
click at [119, 99] on span "buenos dias, el tanque fue entregado el dia [DATE] bajo la guia dhl 8029129791" at bounding box center [152, 102] width 94 height 7
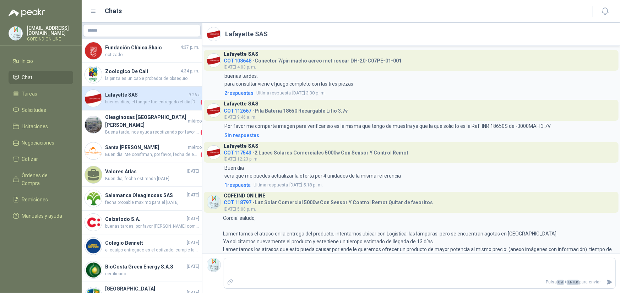
scroll to position [602, 0]
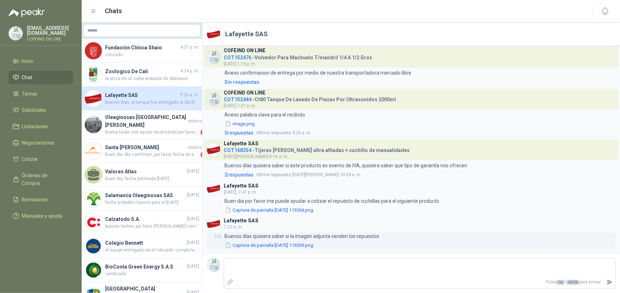
click at [291, 245] on button "Captura de pantalla [DATE] 113059.png" at bounding box center [270, 245] width 90 height 7
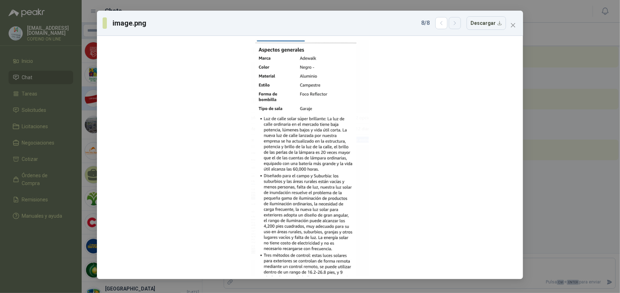
click at [458, 26] on icon "button" at bounding box center [455, 23] width 6 height 6
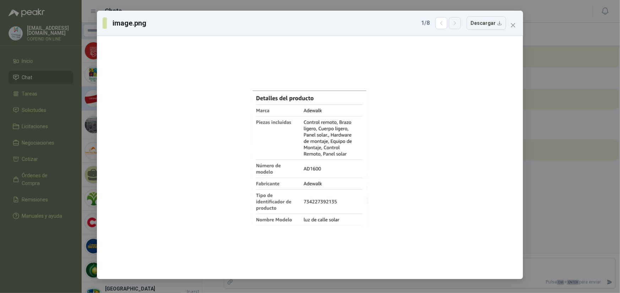
click at [454, 22] on icon "button" at bounding box center [455, 23] width 6 height 6
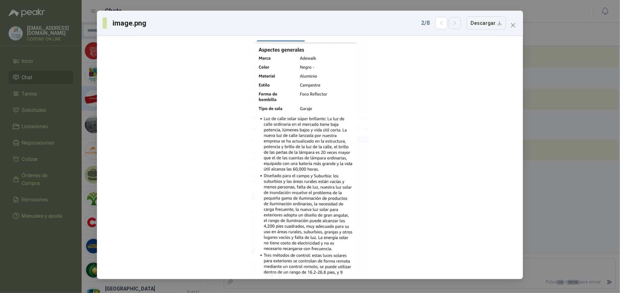
click at [454, 22] on icon "button" at bounding box center [455, 23] width 6 height 6
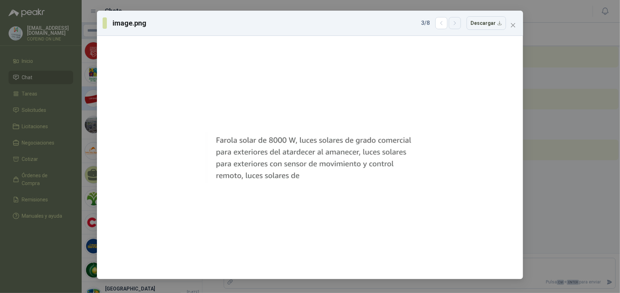
click at [454, 23] on icon "button" at bounding box center [455, 23] width 6 height 6
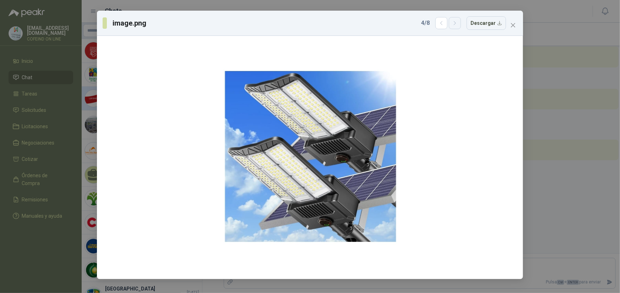
click at [454, 23] on icon "button" at bounding box center [455, 23] width 6 height 6
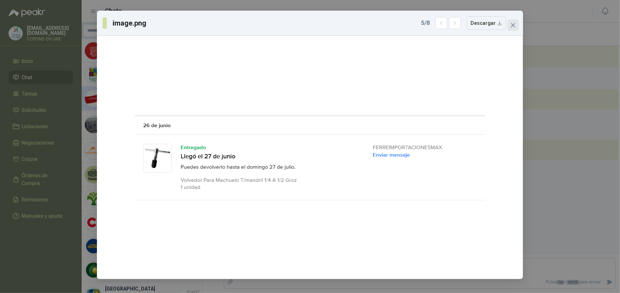
click at [515, 26] on icon "close" at bounding box center [514, 25] width 6 height 6
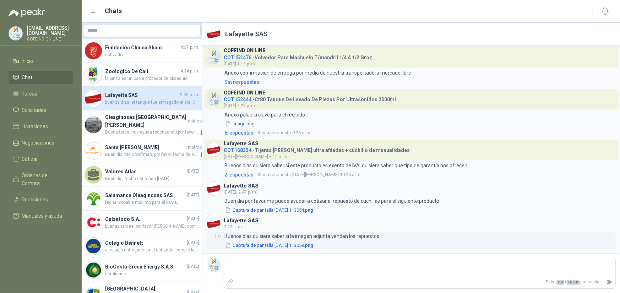
click at [314, 243] on button "Captura de pantalla [DATE] 113059.png" at bounding box center [270, 245] width 90 height 7
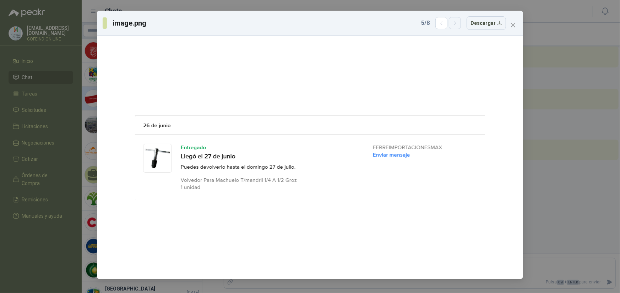
click at [456, 25] on icon "button" at bounding box center [455, 23] width 2 height 4
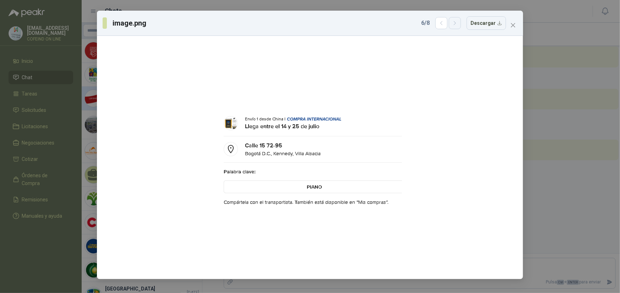
click at [456, 25] on icon "button" at bounding box center [455, 23] width 2 height 4
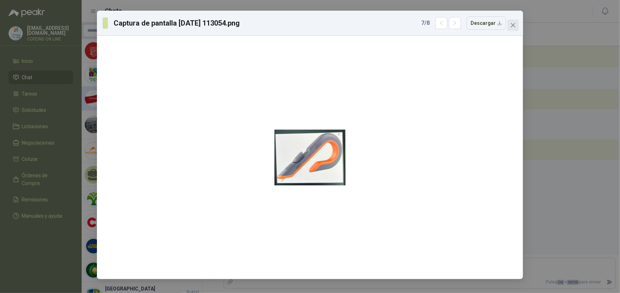
click at [511, 24] on icon "close" at bounding box center [514, 25] width 6 height 6
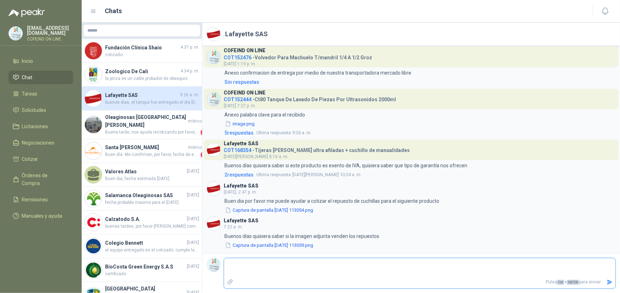
click at [266, 267] on textarea at bounding box center [420, 268] width 392 height 16
click at [314, 243] on button "Captura de pantalla [DATE] 113059.png" at bounding box center [270, 245] width 90 height 7
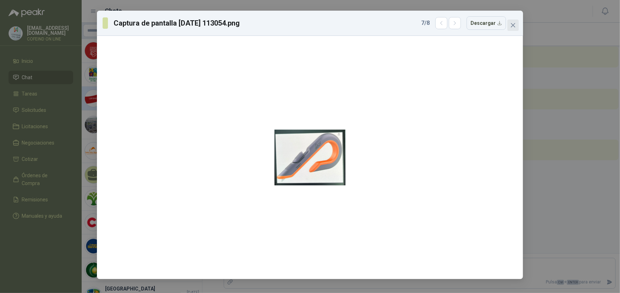
click at [513, 25] on icon "close" at bounding box center [513, 25] width 4 height 4
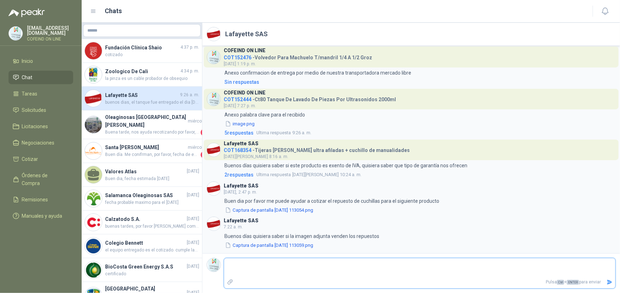
click at [272, 266] on textarea at bounding box center [420, 268] width 392 height 16
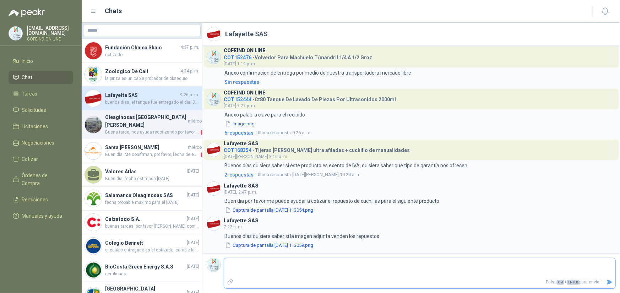
scroll to position [425, 0]
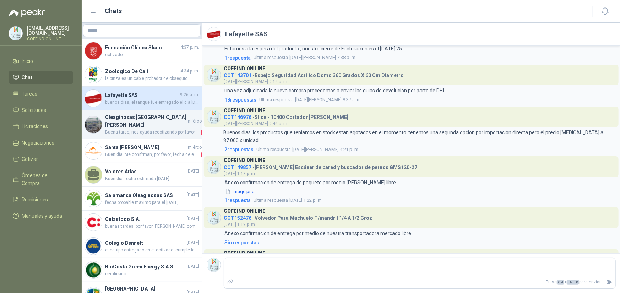
click at [139, 122] on h4 "Oleaginosas [GEOGRAPHIC_DATA][PERSON_NAME]" at bounding box center [145, 121] width 81 height 16
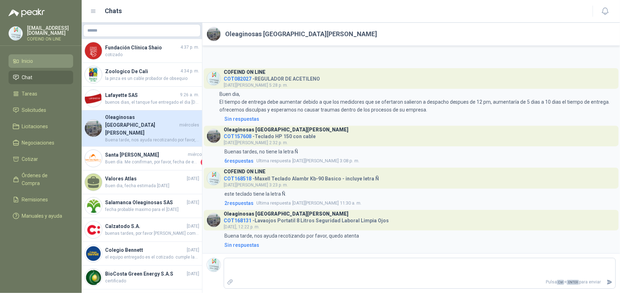
click at [47, 60] on li "Inicio" at bounding box center [41, 61] width 56 height 8
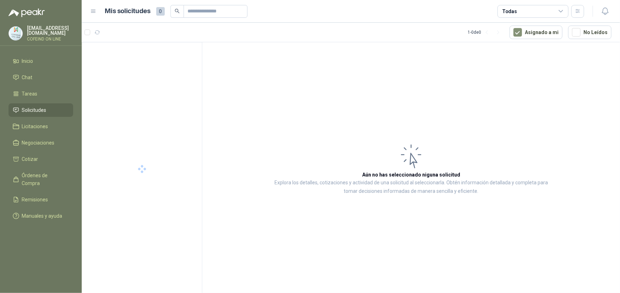
click at [56, 37] on p "COFEIND ON LINE" at bounding box center [50, 39] width 46 height 4
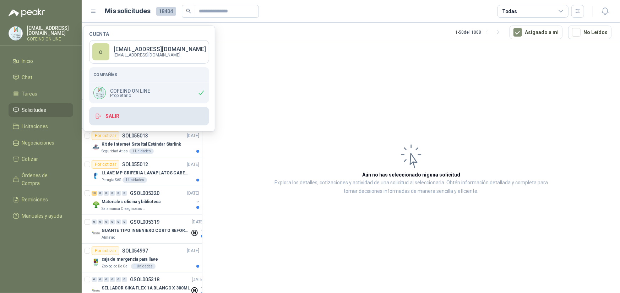
click at [124, 114] on button "Salir" at bounding box center [149, 116] width 120 height 18
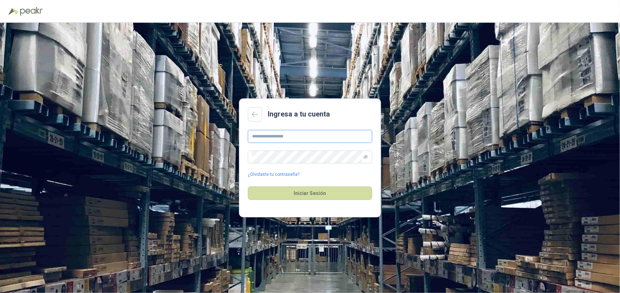
type input "**********"
